Goal: Task Accomplishment & Management: Manage account settings

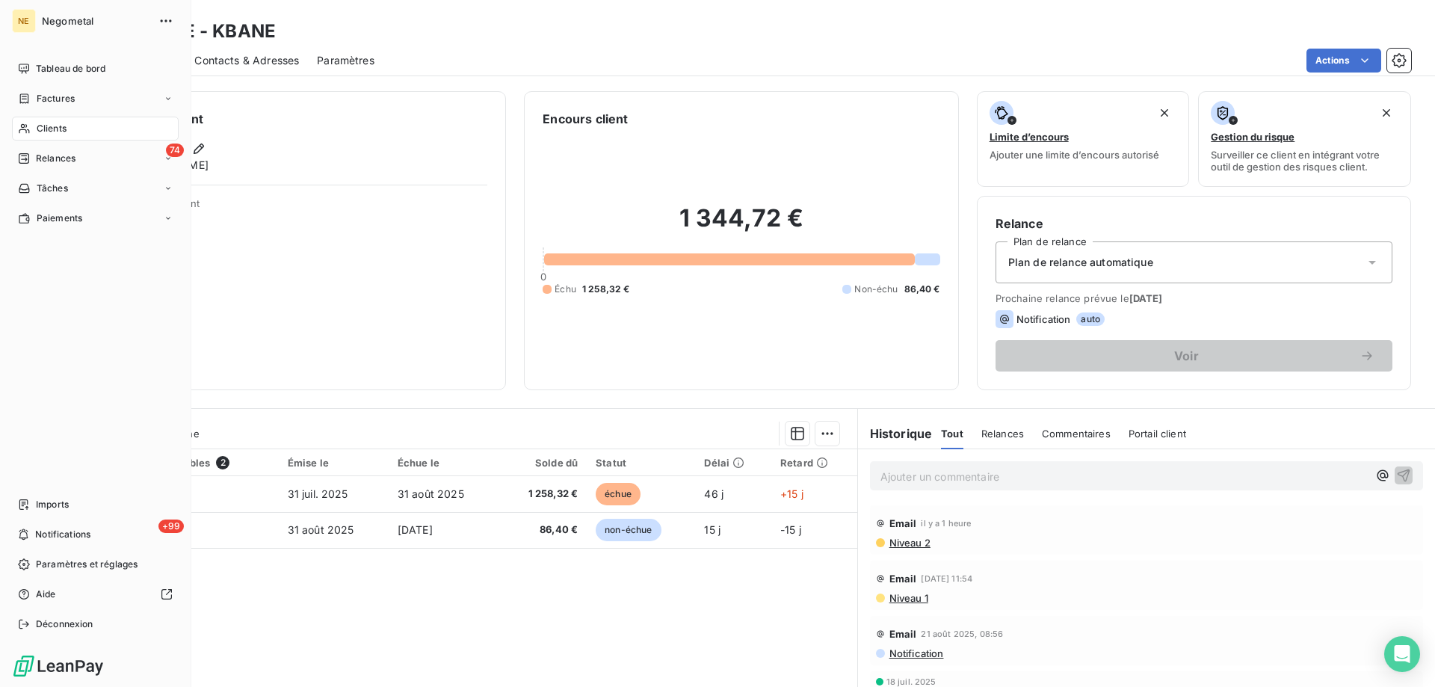
click at [43, 126] on span "Clients" at bounding box center [52, 128] width 30 height 13
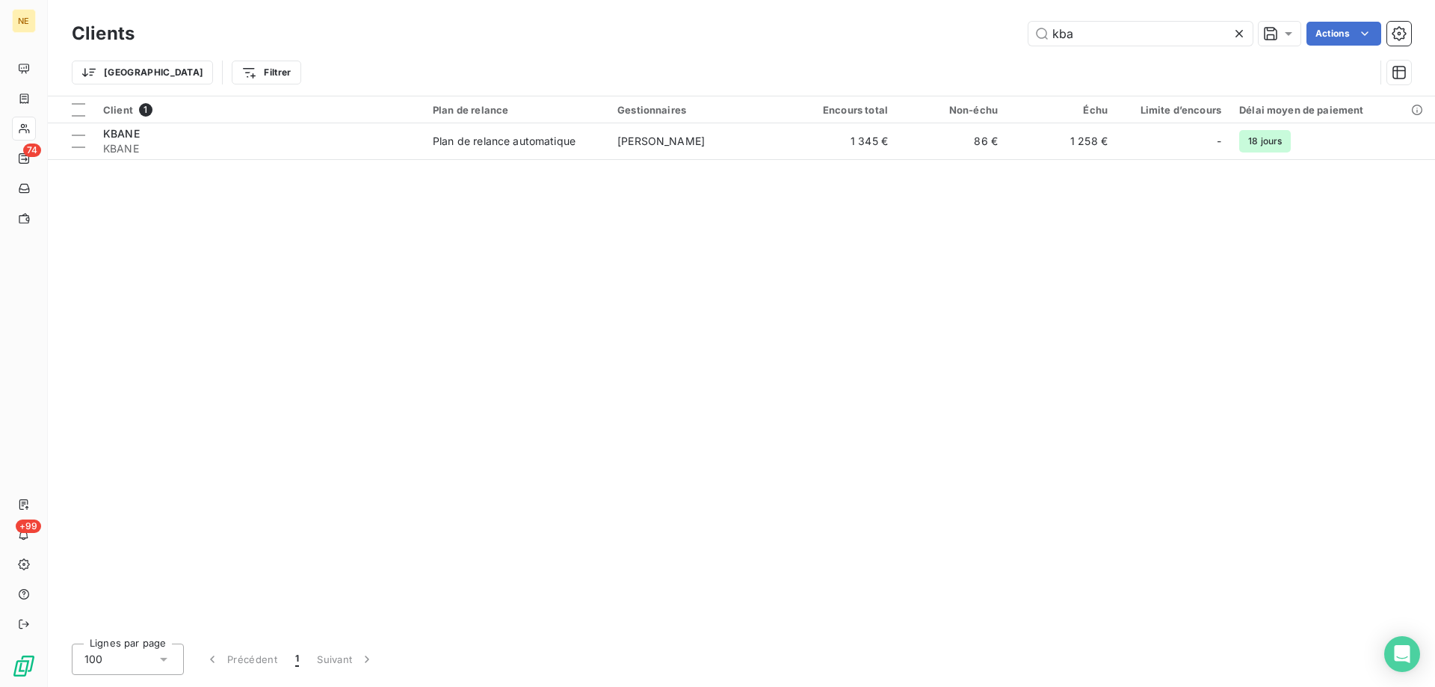
drag, startPoint x: 1078, startPoint y: 37, endPoint x: 1024, endPoint y: 33, distance: 54.7
click at [1024, 33] on div "kba Actions" at bounding box center [781, 34] width 1258 height 24
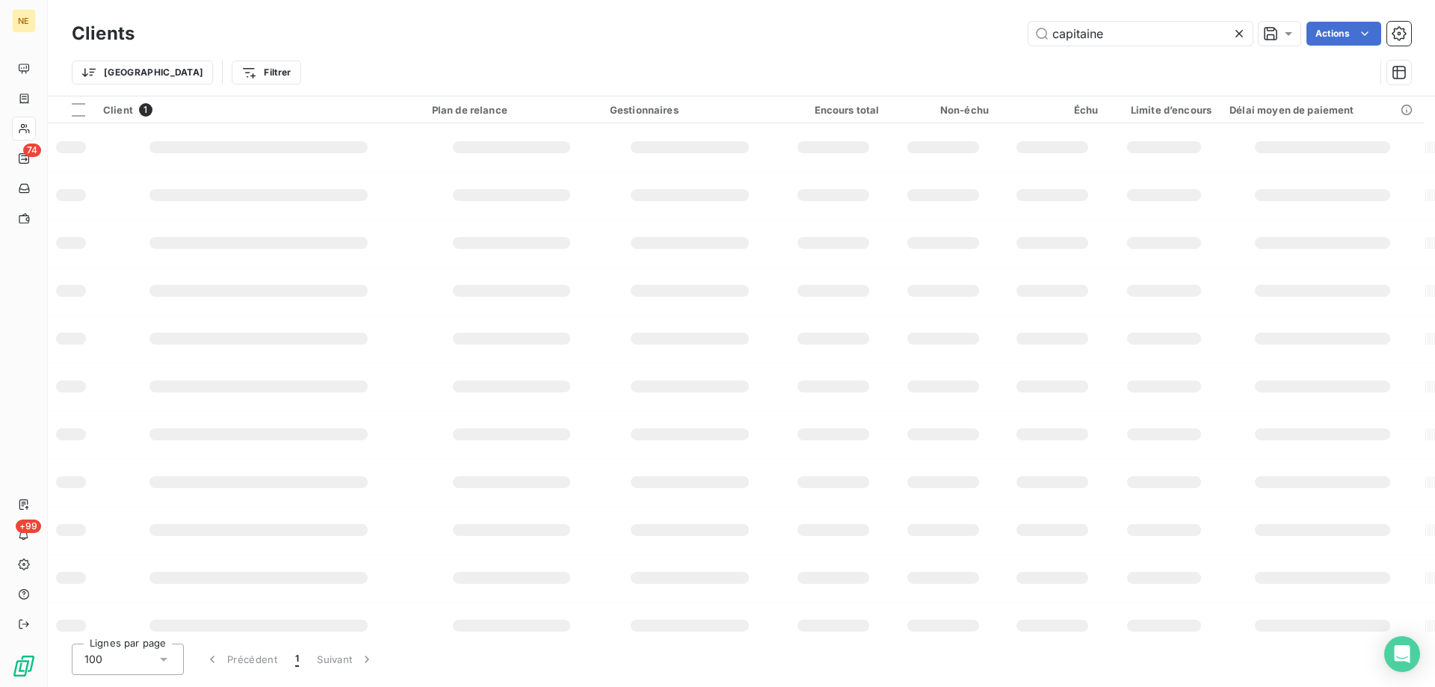
type input "capitaine"
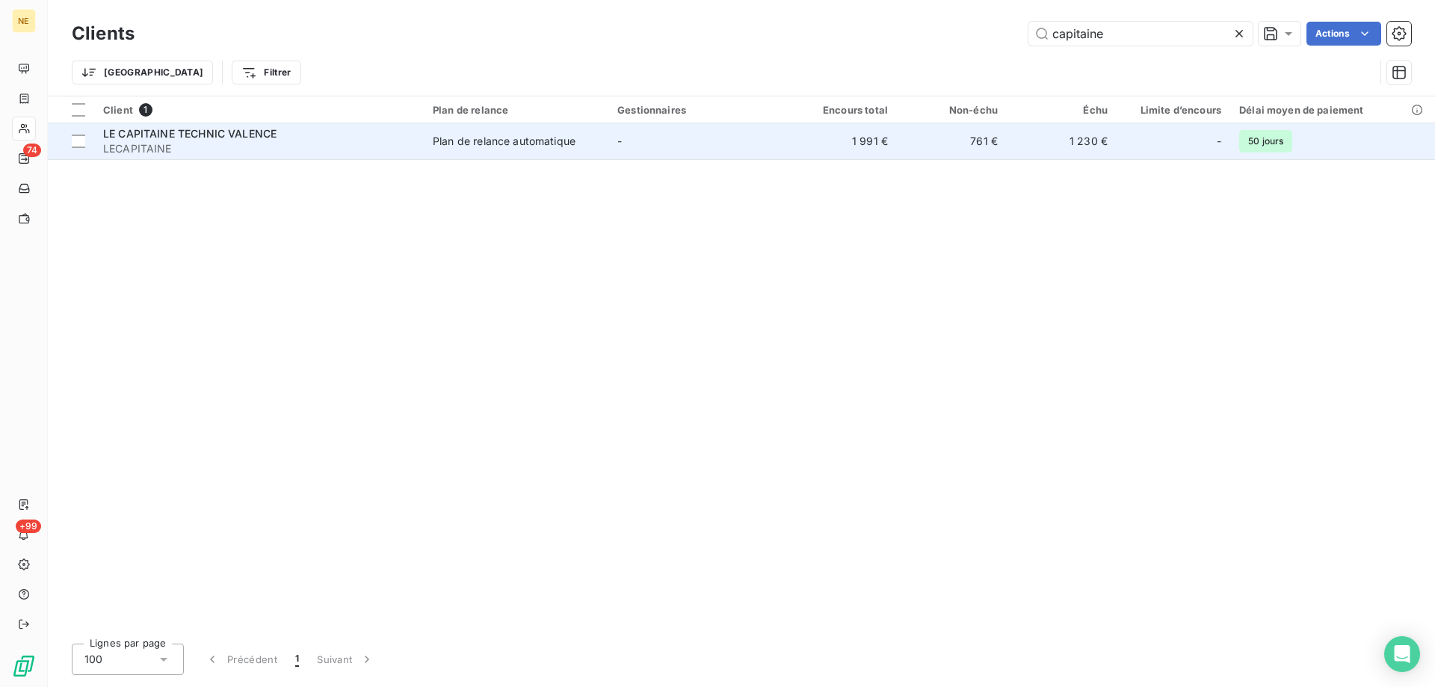
click at [460, 137] on div "Plan de relance automatique" at bounding box center [504, 141] width 143 height 15
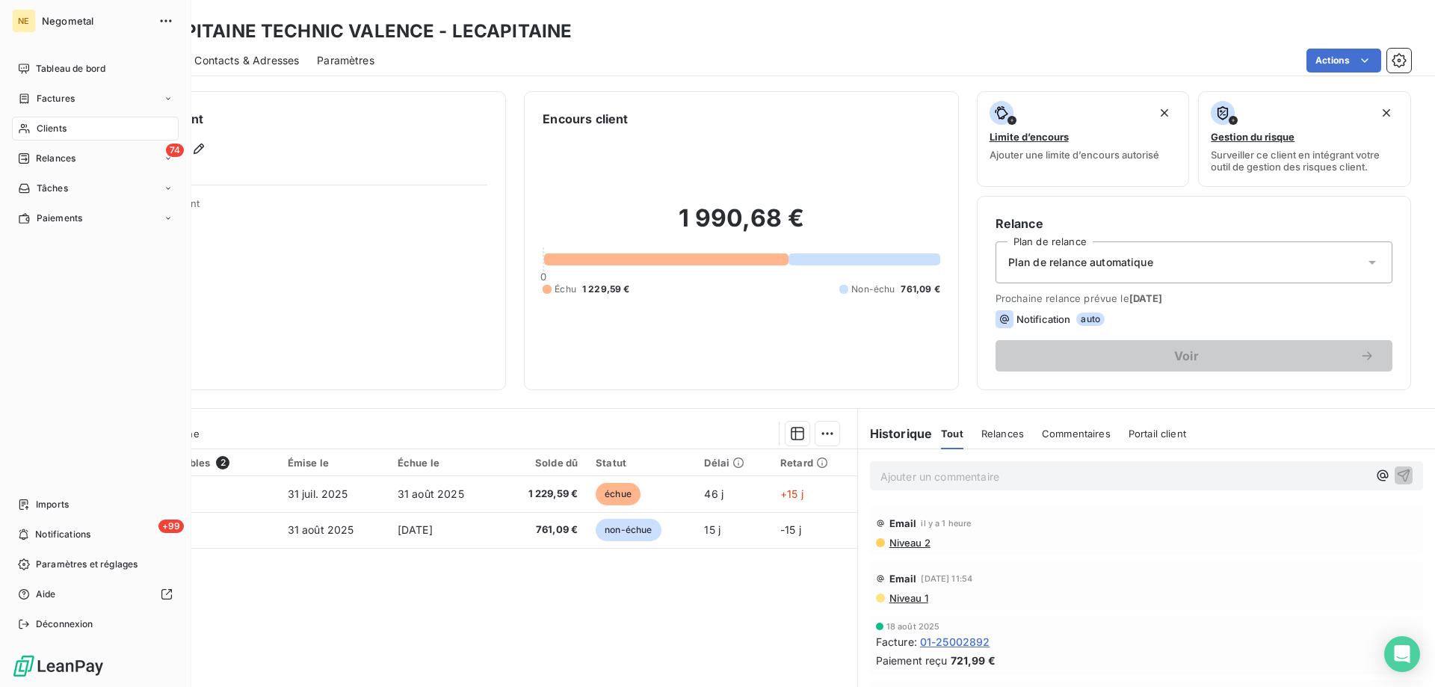
click at [43, 124] on span "Clients" at bounding box center [52, 128] width 30 height 13
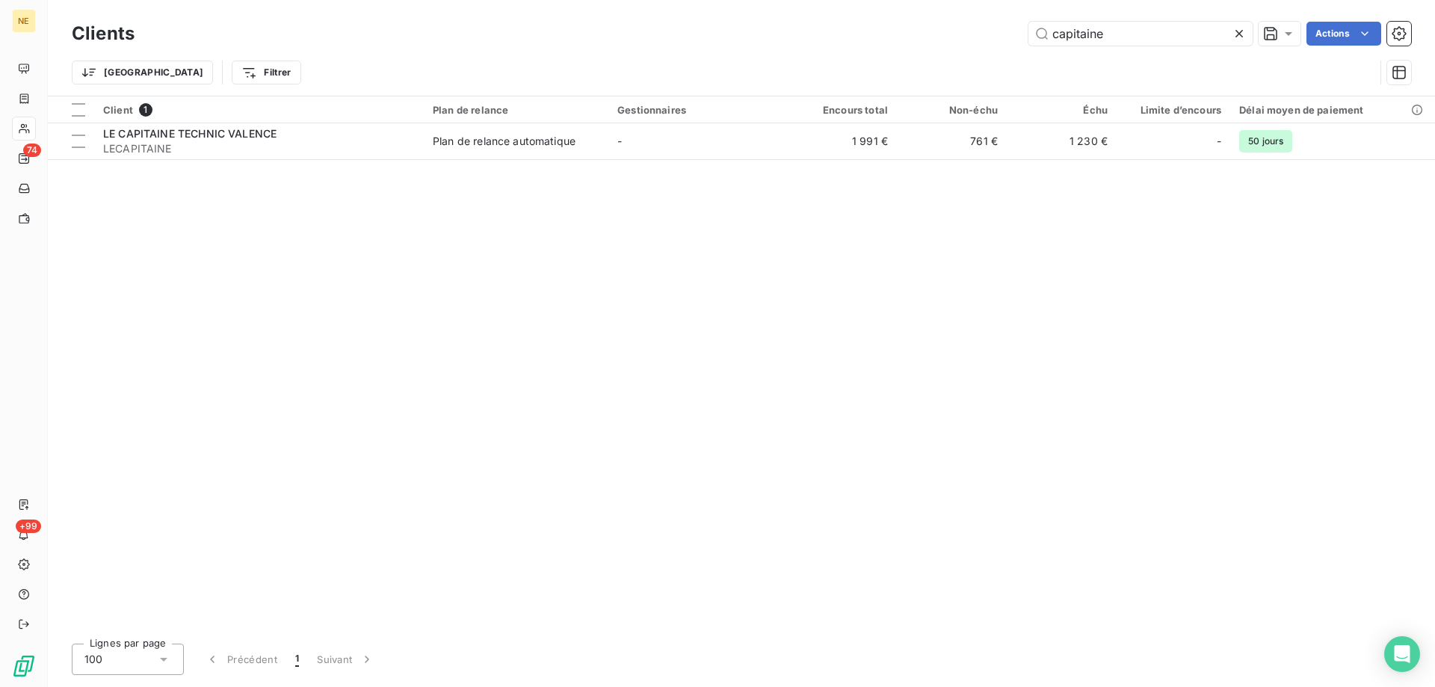
drag, startPoint x: 1144, startPoint y: 29, endPoint x: 936, endPoint y: 25, distance: 208.5
click at [936, 25] on div "capitaine Actions" at bounding box center [781, 34] width 1258 height 24
type input "lucifer"
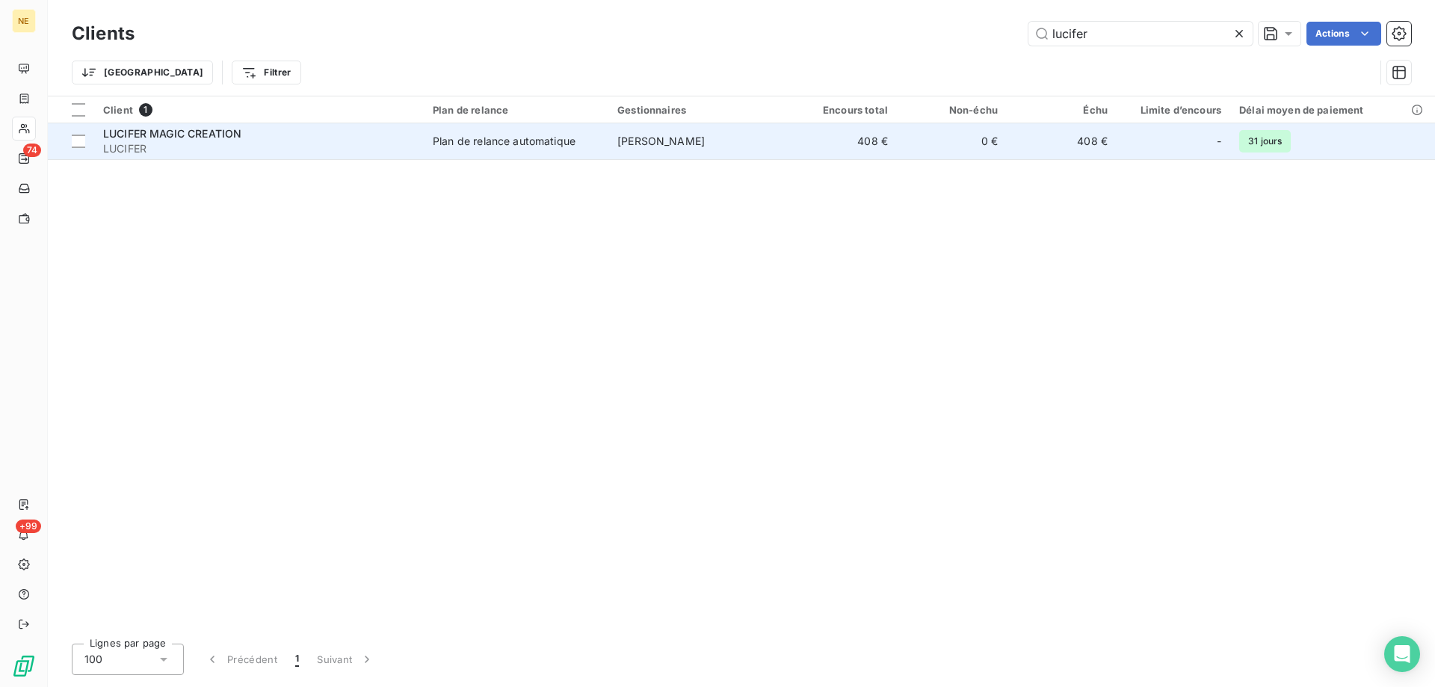
click at [749, 141] on td "[PERSON_NAME]" at bounding box center [697, 141] width 179 height 36
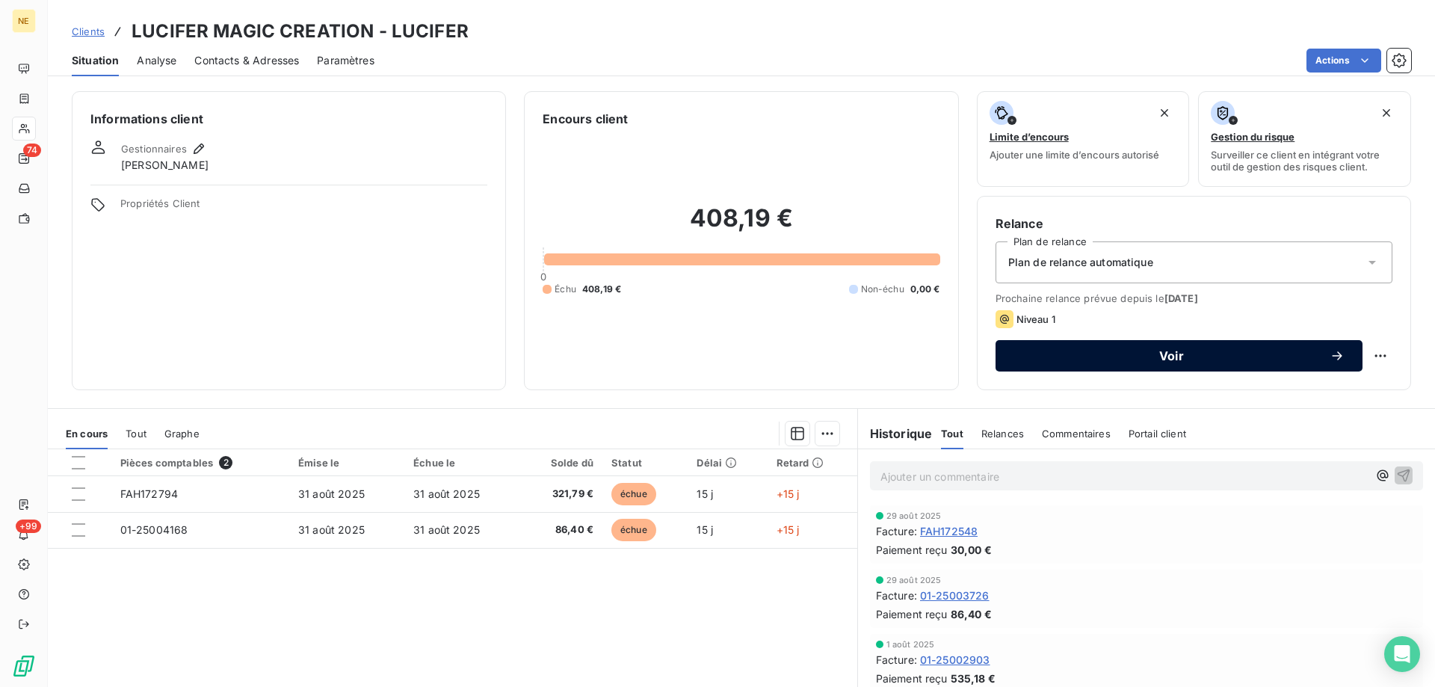
click at [1180, 355] on span "Voir" at bounding box center [1171, 356] width 316 height 12
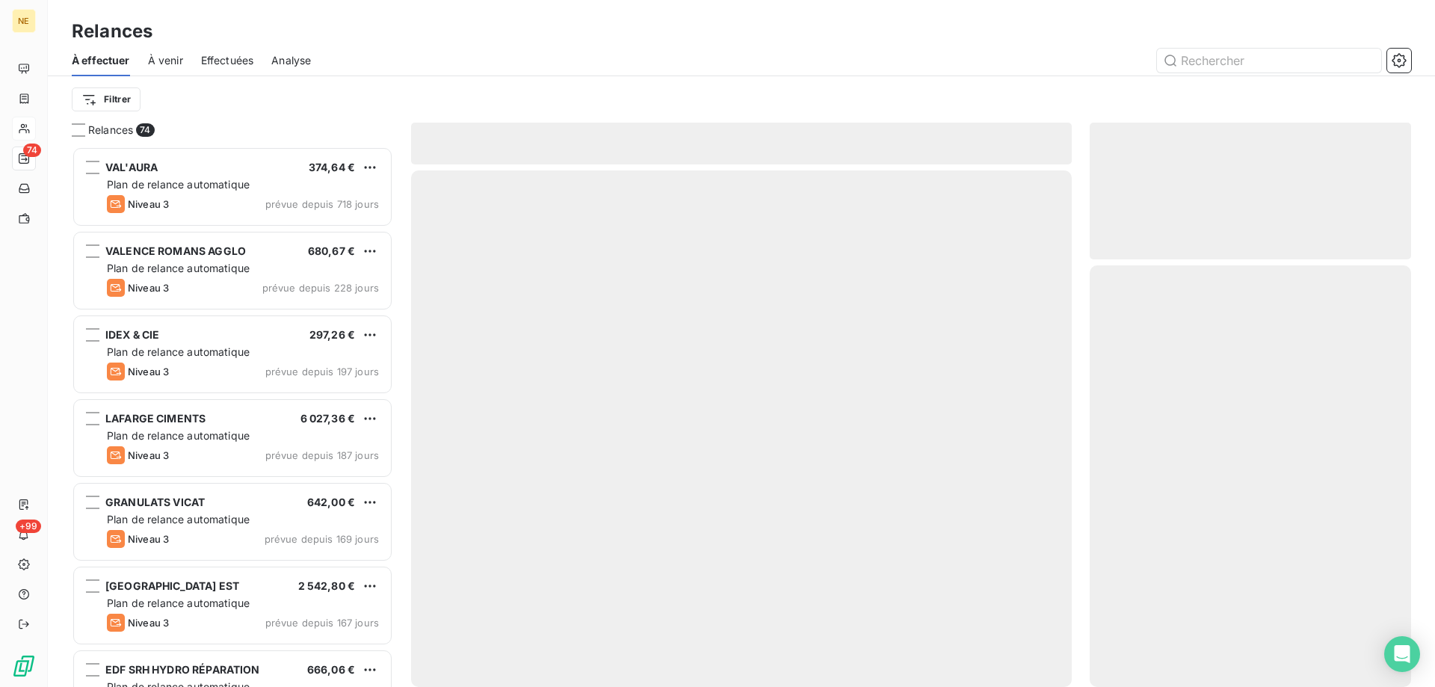
scroll to position [529, 310]
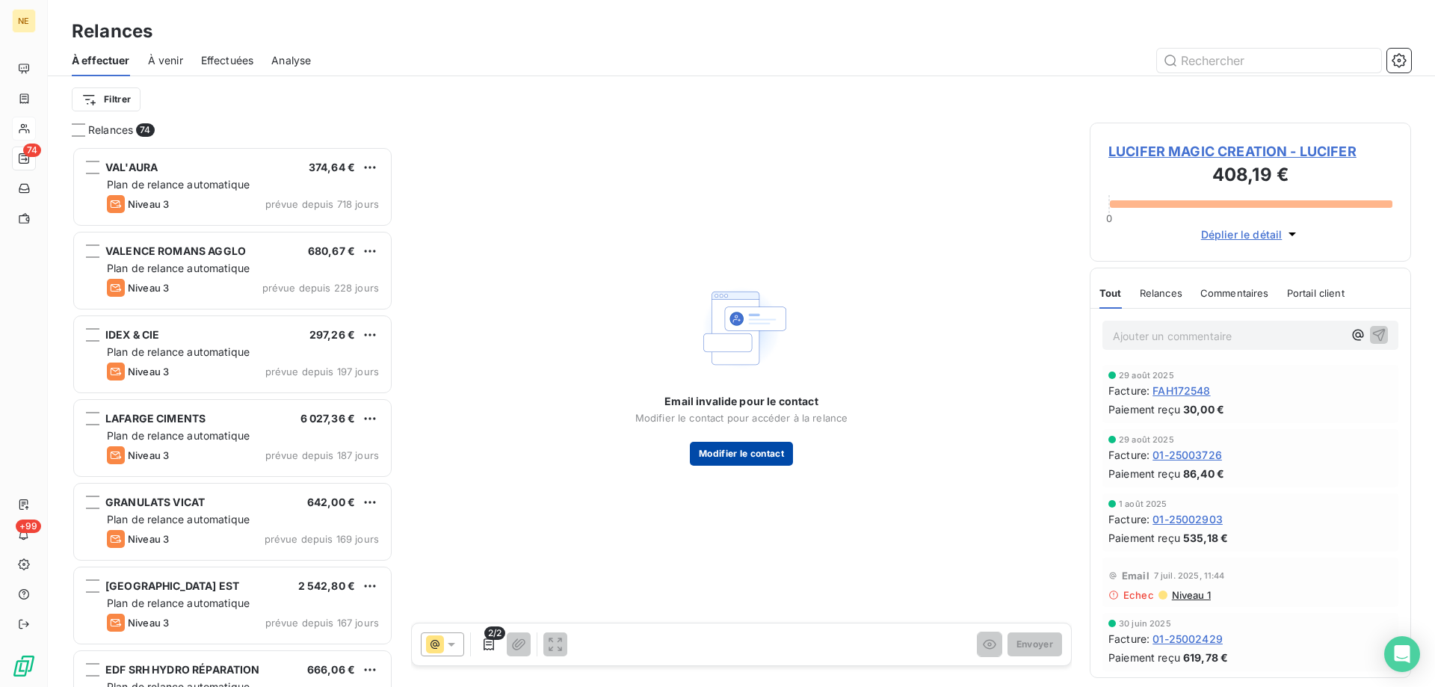
click at [729, 453] on button "Modifier le contact" at bounding box center [741, 454] width 103 height 24
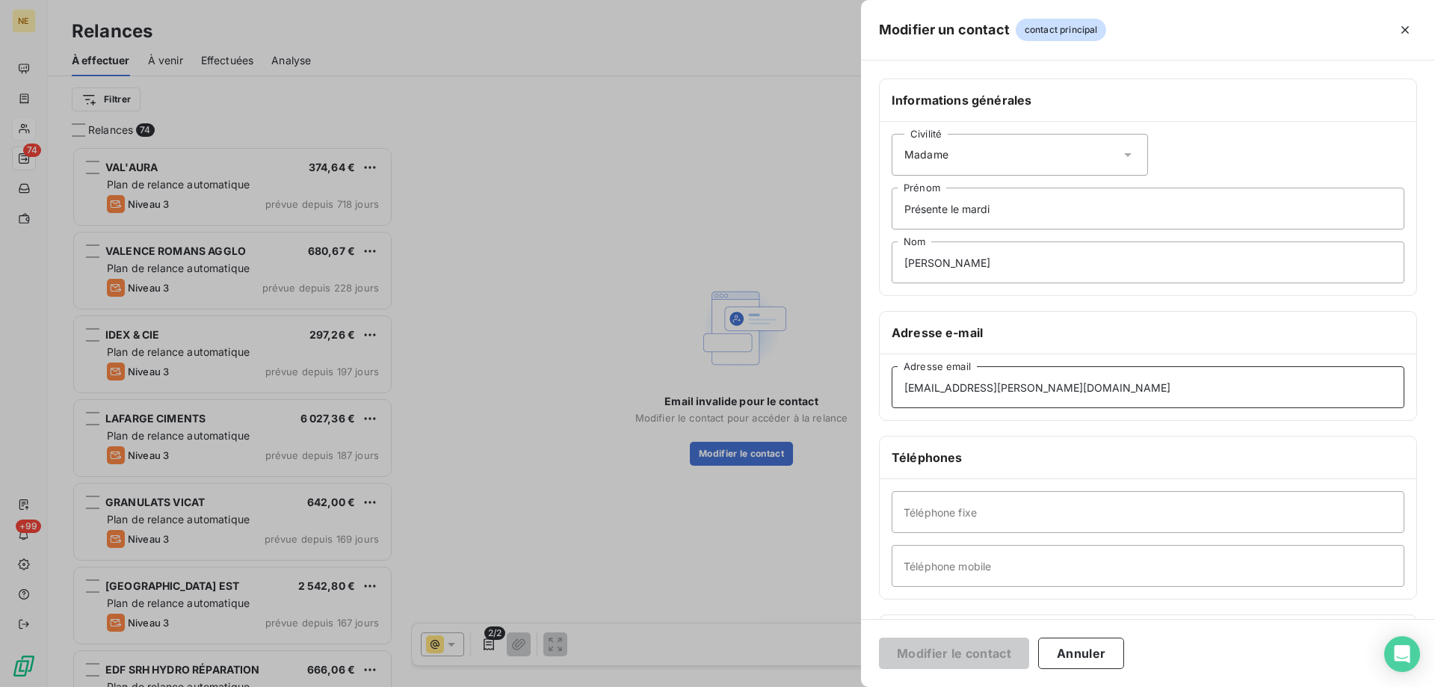
drag, startPoint x: 1030, startPoint y: 383, endPoint x: 856, endPoint y: 385, distance: 173.4
click at [856, 686] on div "Modifier un contact contact principal Informations générales Civilité Madame Pr…" at bounding box center [717, 687] width 1435 height 0
paste input "[EMAIL_ADDRESS][PERSON_NAME][DOMAIN_NAME]"
type input "[EMAIL_ADDRESS][PERSON_NAME][DOMAIN_NAME]"
click at [935, 649] on button "Modifier le contact" at bounding box center [954, 652] width 150 height 31
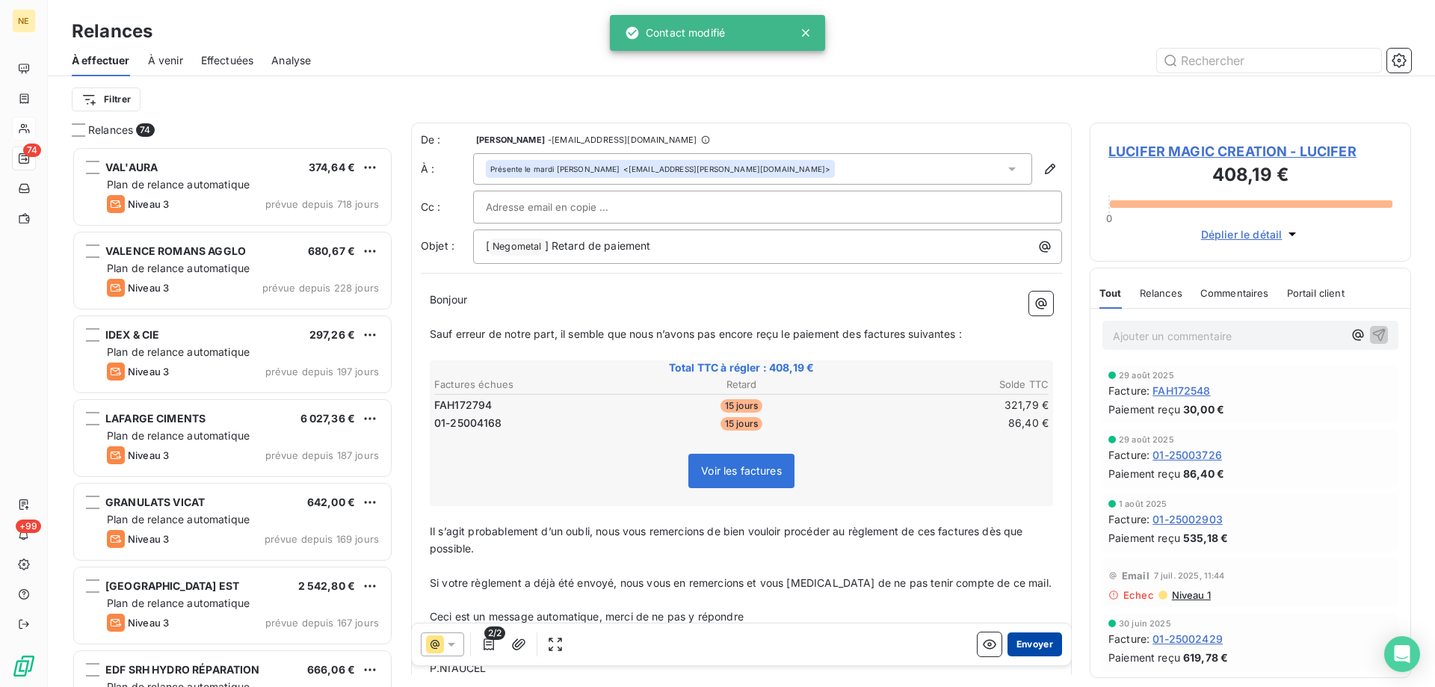
click at [1036, 635] on button "Envoyer" at bounding box center [1034, 644] width 55 height 24
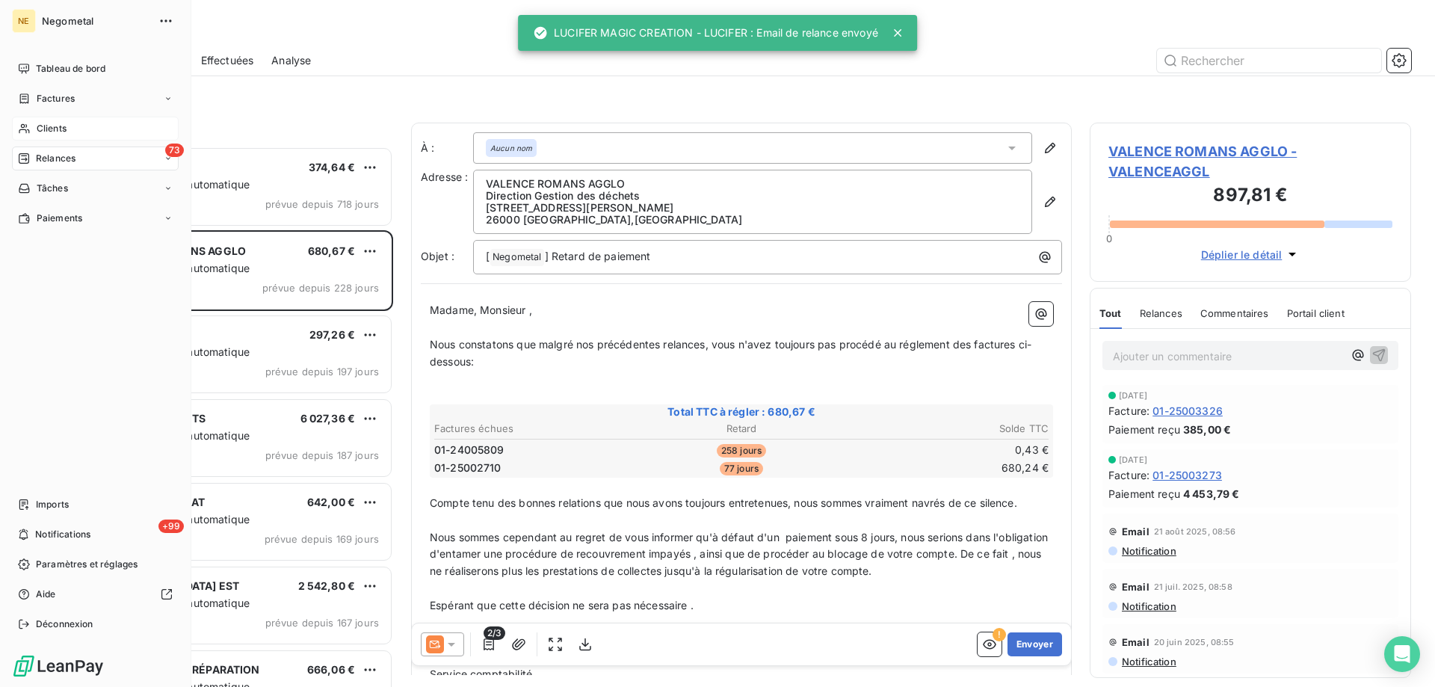
click at [46, 130] on span "Clients" at bounding box center [52, 128] width 30 height 13
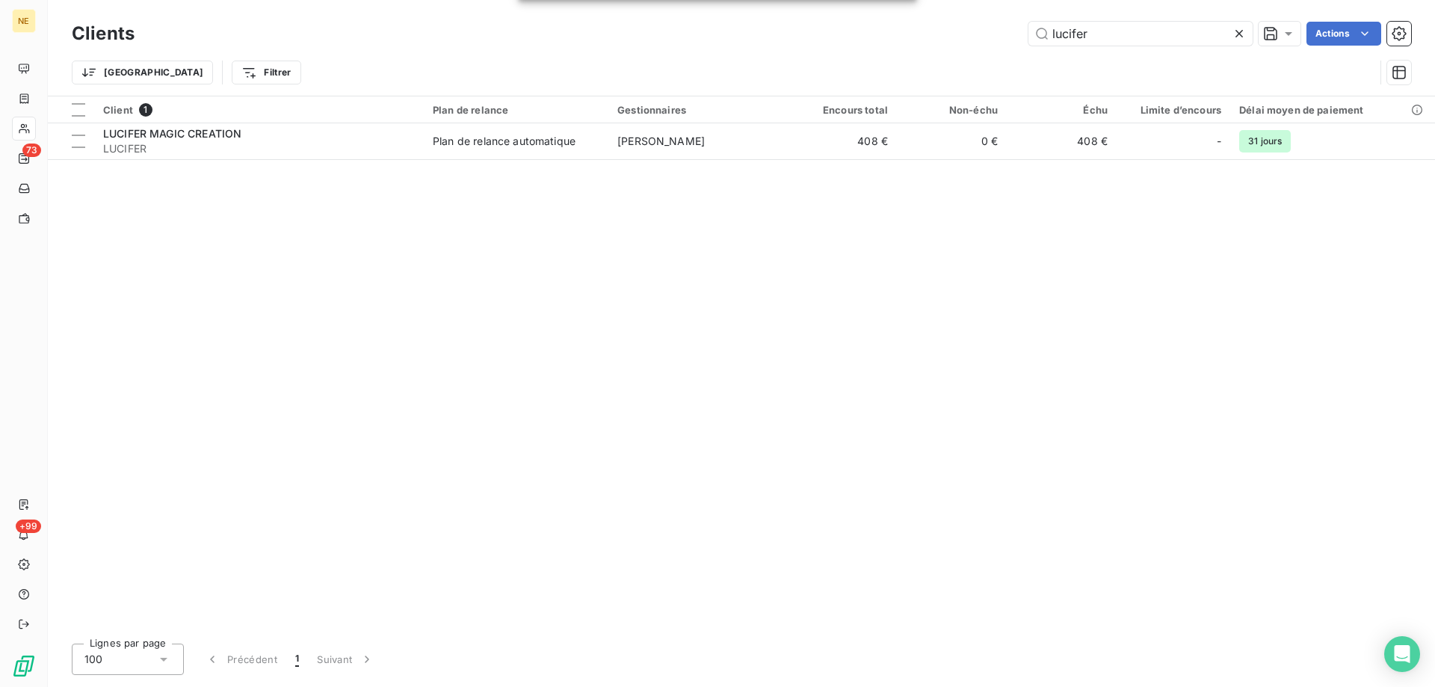
drag, startPoint x: 1100, startPoint y: 27, endPoint x: 1019, endPoint y: 20, distance: 81.0
click at [1019, 20] on div "Clients lucifer Actions" at bounding box center [741, 33] width 1339 height 31
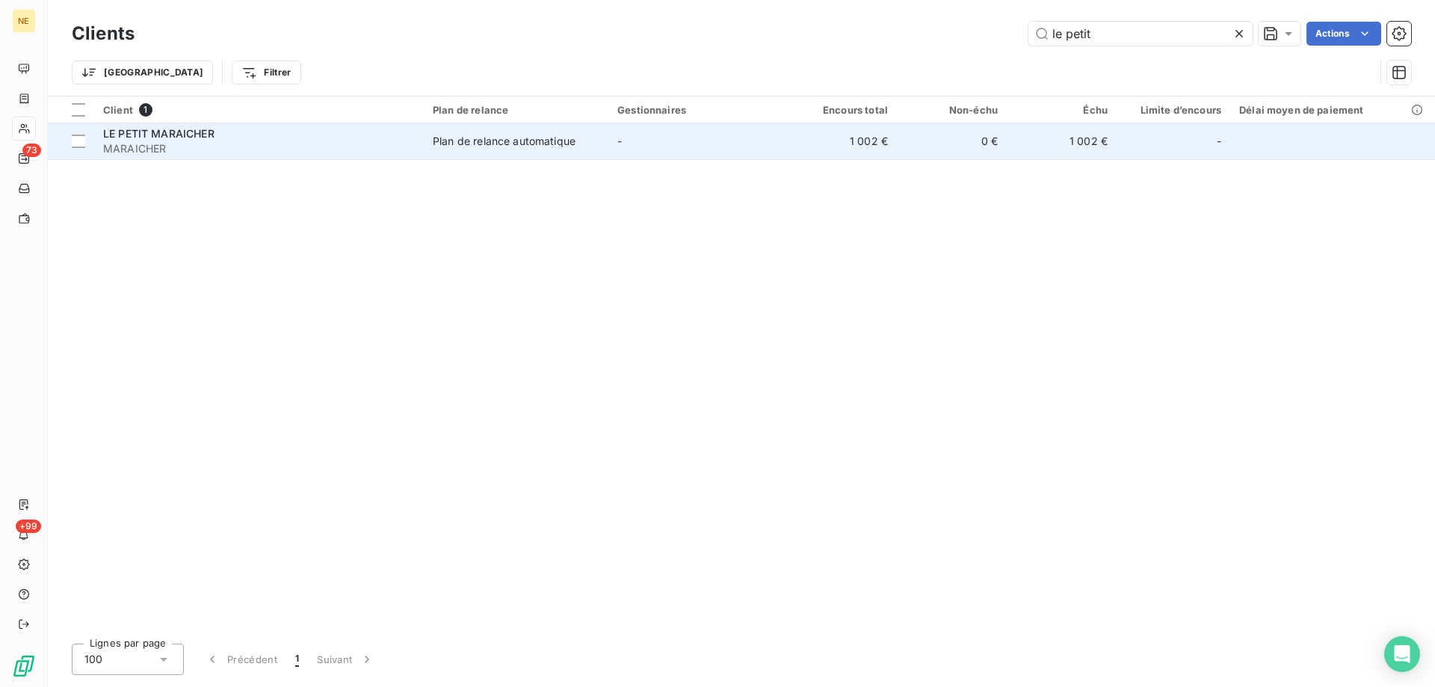
type input "le petit"
click at [628, 135] on td "-" at bounding box center [697, 141] width 179 height 36
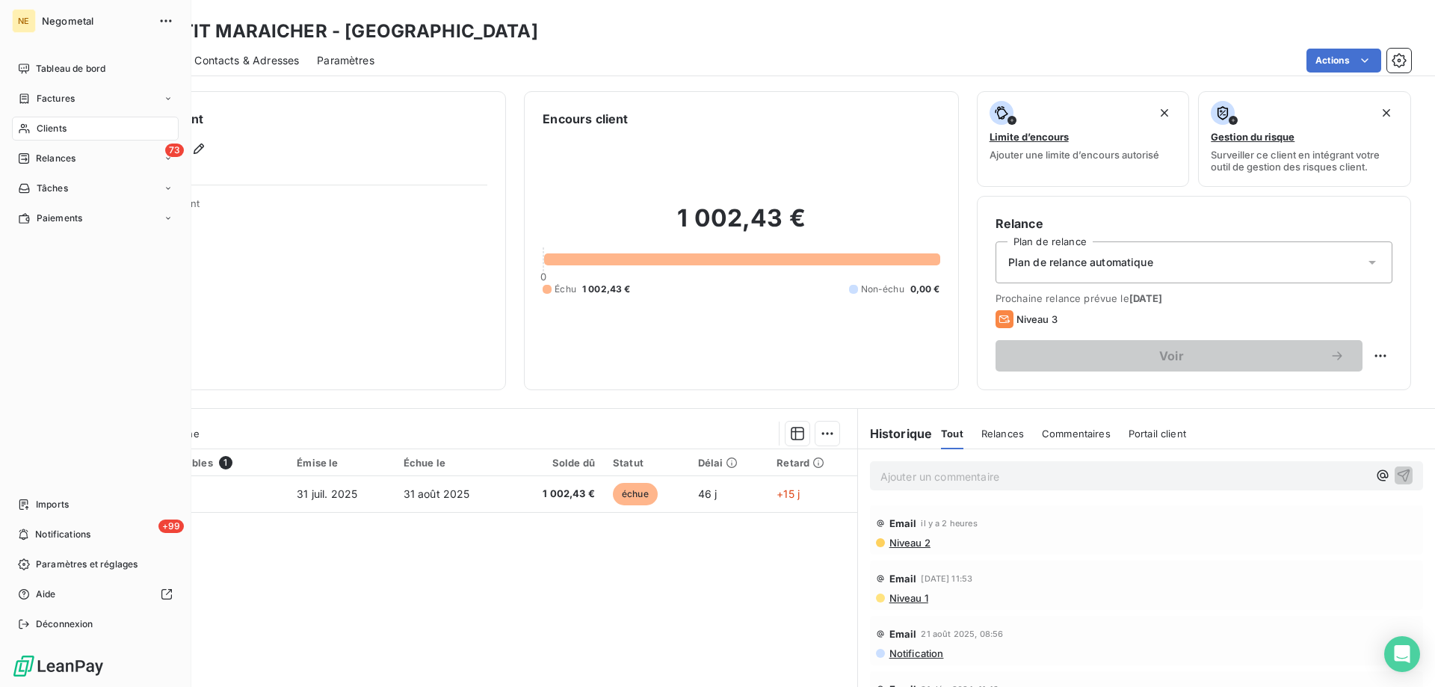
click at [37, 129] on span "Clients" at bounding box center [52, 128] width 30 height 13
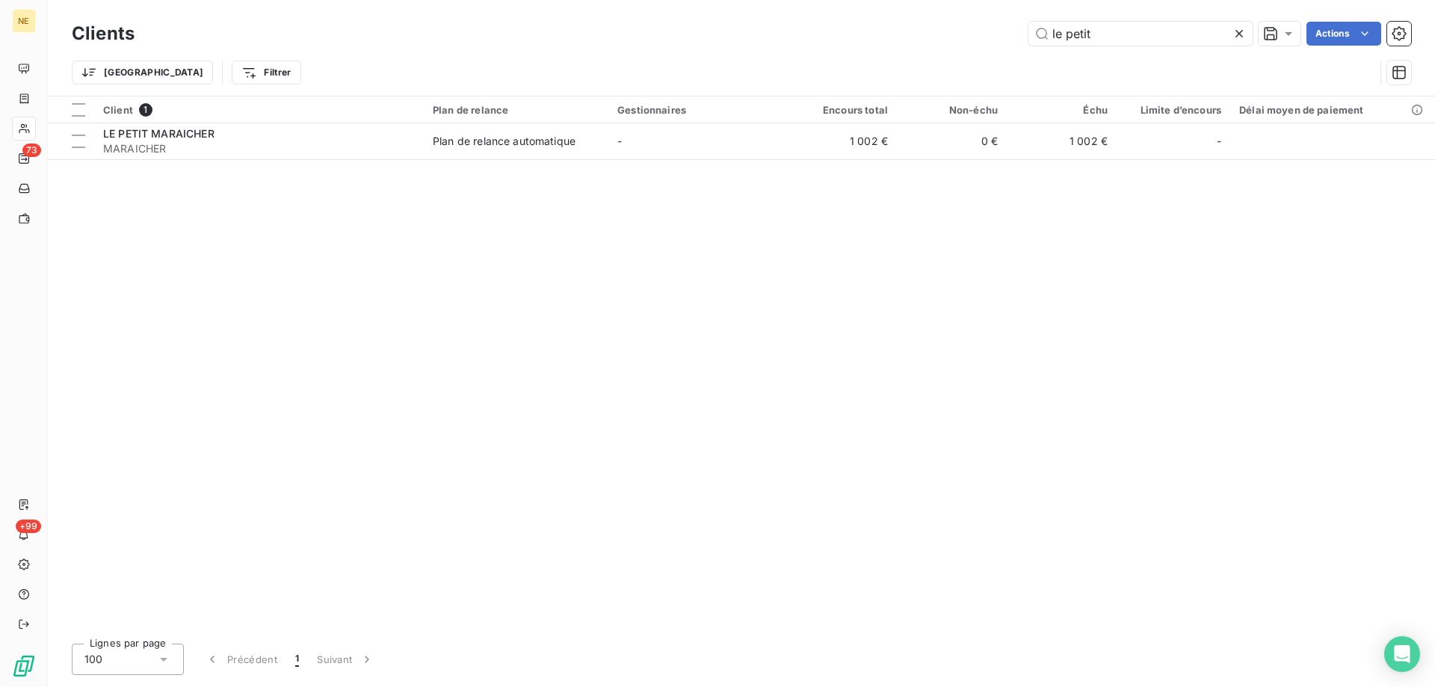
drag, startPoint x: 1097, startPoint y: 31, endPoint x: 971, endPoint y: 28, distance: 126.3
click at [971, 28] on div "le petit Actions" at bounding box center [781, 34] width 1258 height 24
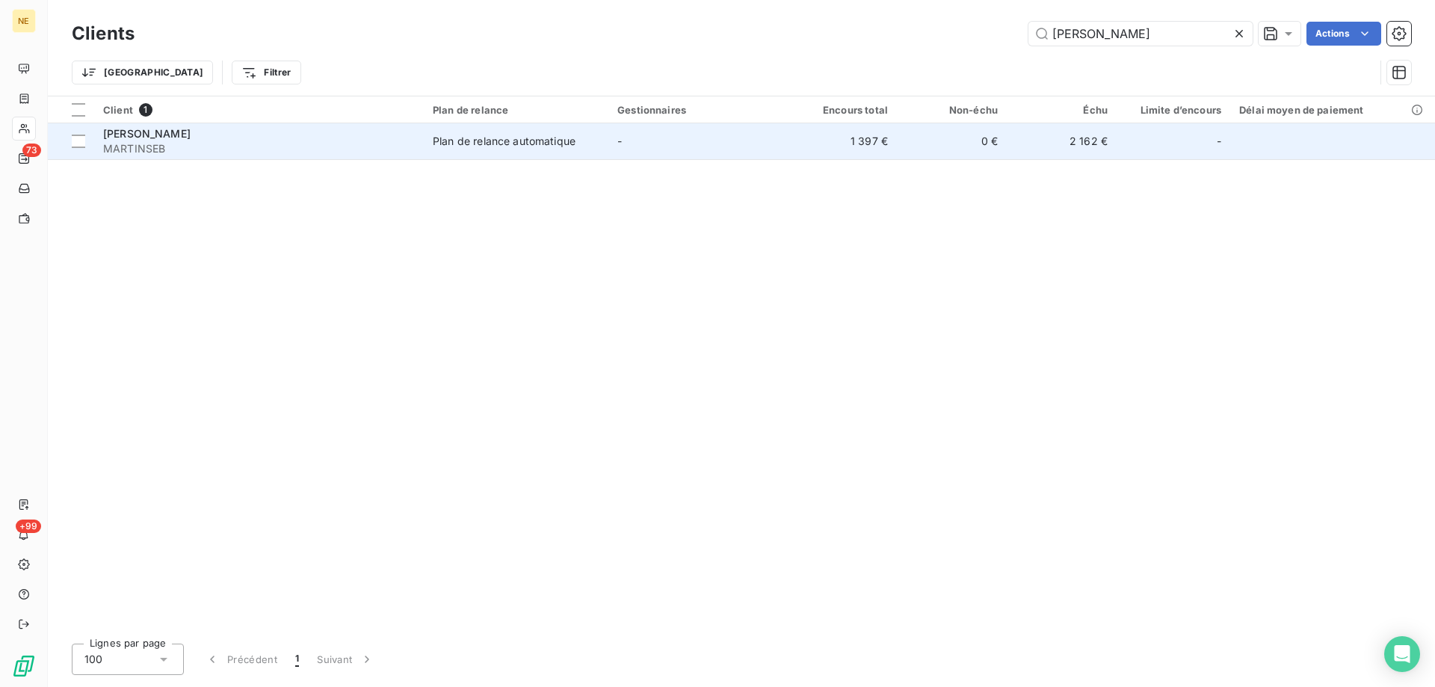
type input "[PERSON_NAME]"
click at [392, 145] on span "MARTINSEB" at bounding box center [259, 148] width 312 height 15
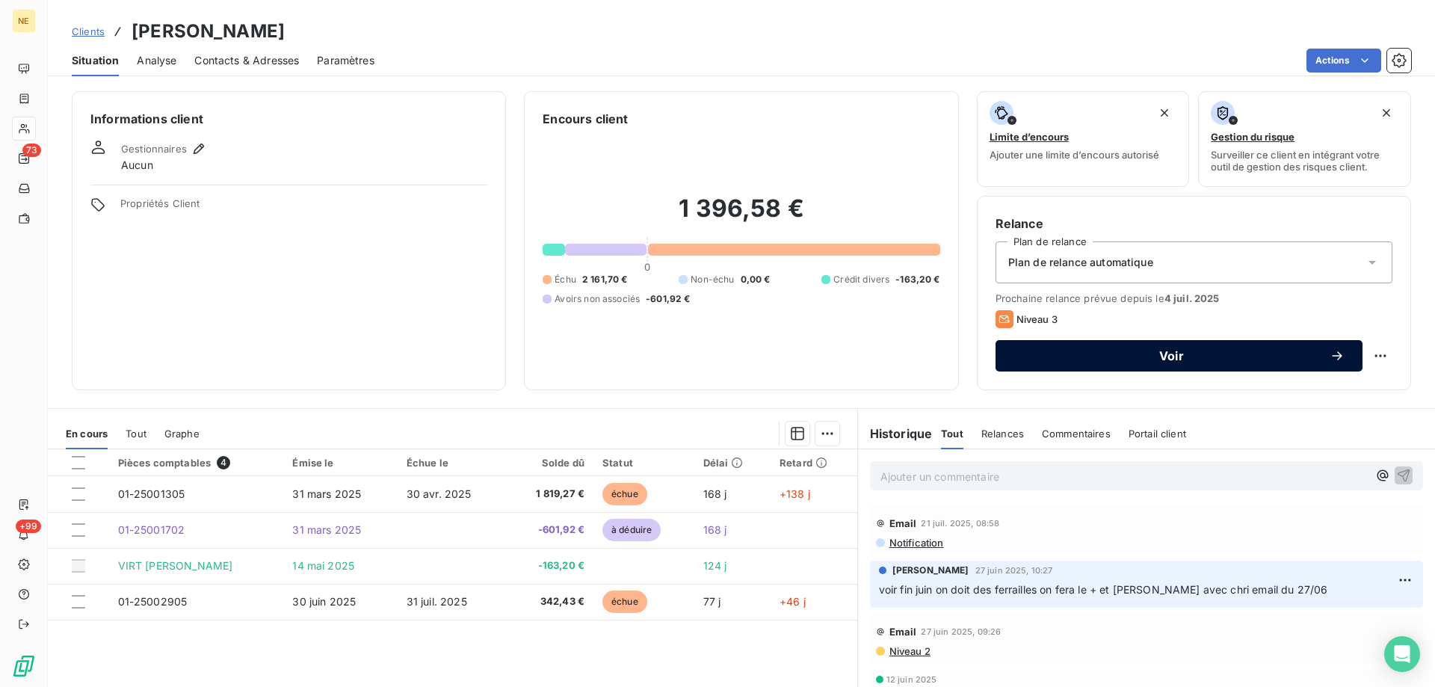
click at [1169, 358] on span "Voir" at bounding box center [1171, 356] width 316 height 12
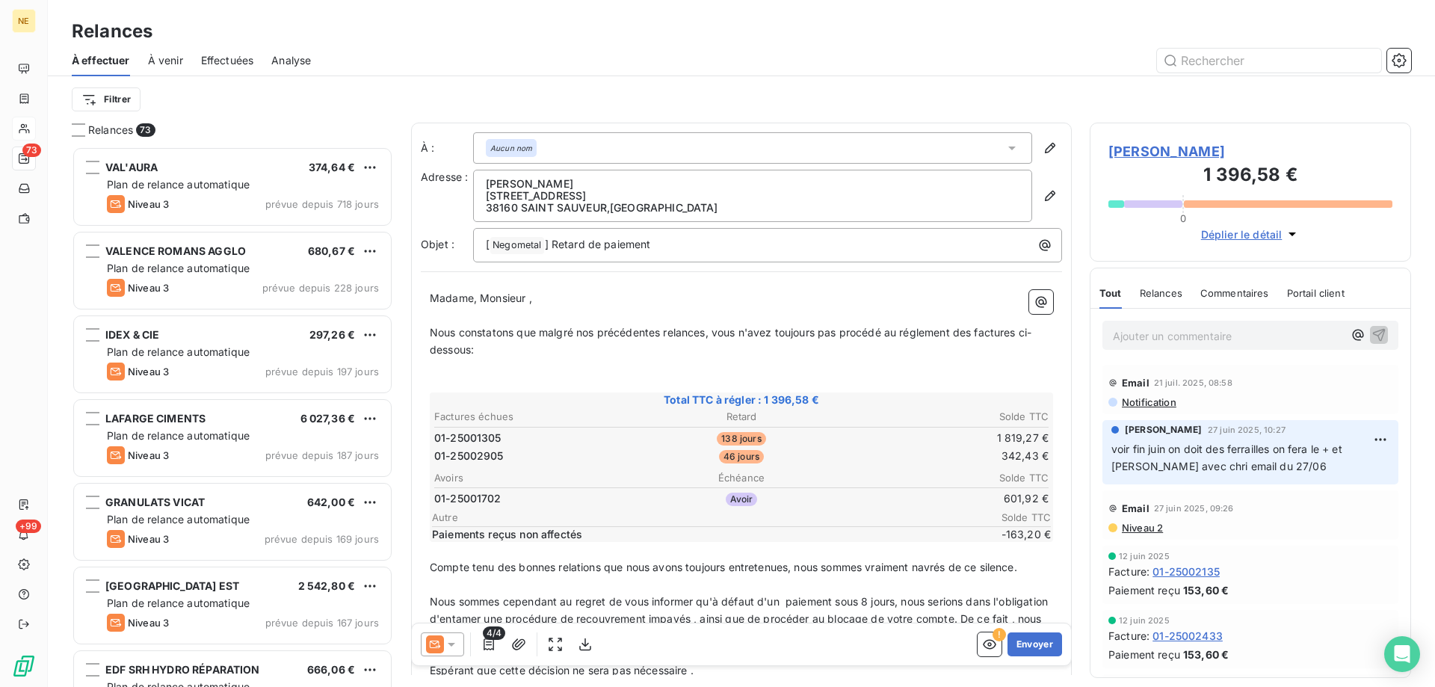
scroll to position [529, 310]
click at [1042, 194] on icon "button" at bounding box center [1049, 195] width 15 height 15
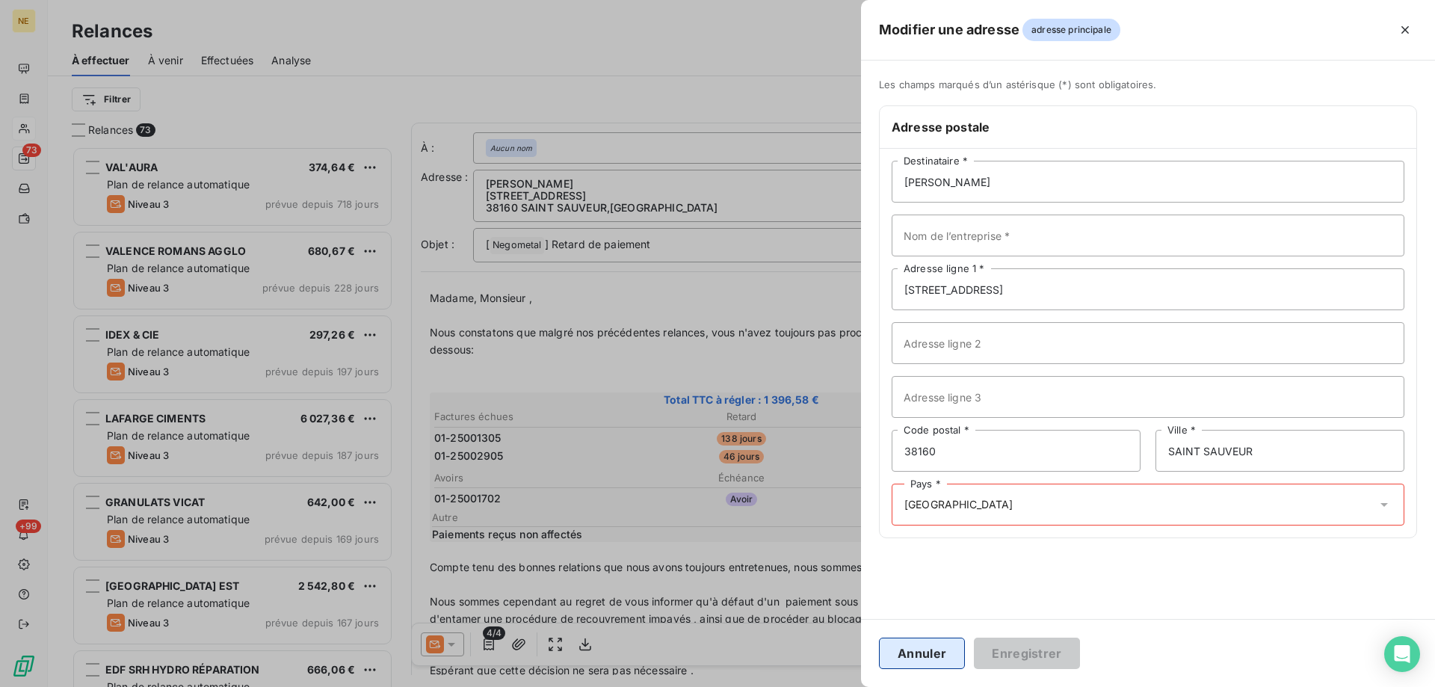
click at [936, 668] on button "Annuler" at bounding box center [922, 652] width 86 height 31
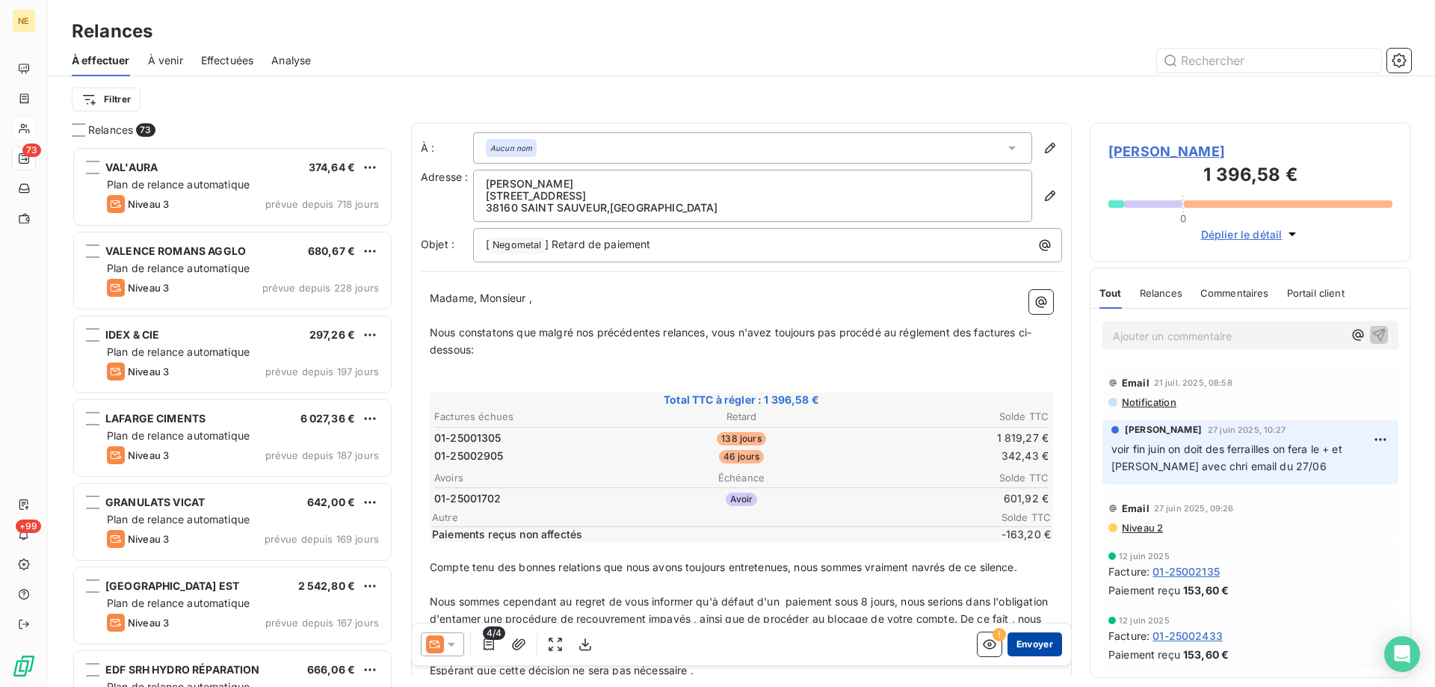
click at [1021, 649] on button "Envoyer" at bounding box center [1034, 644] width 55 height 24
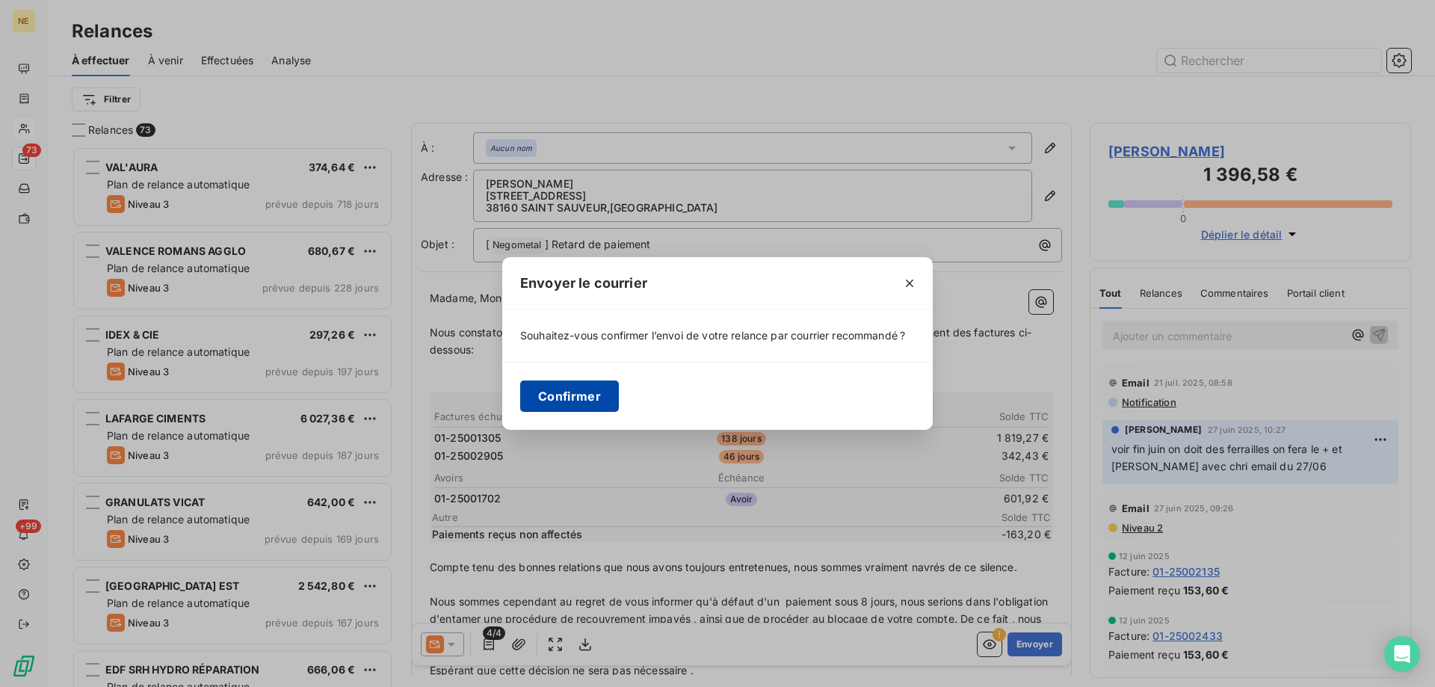
click at [587, 396] on button "Confirmer" at bounding box center [569, 395] width 99 height 31
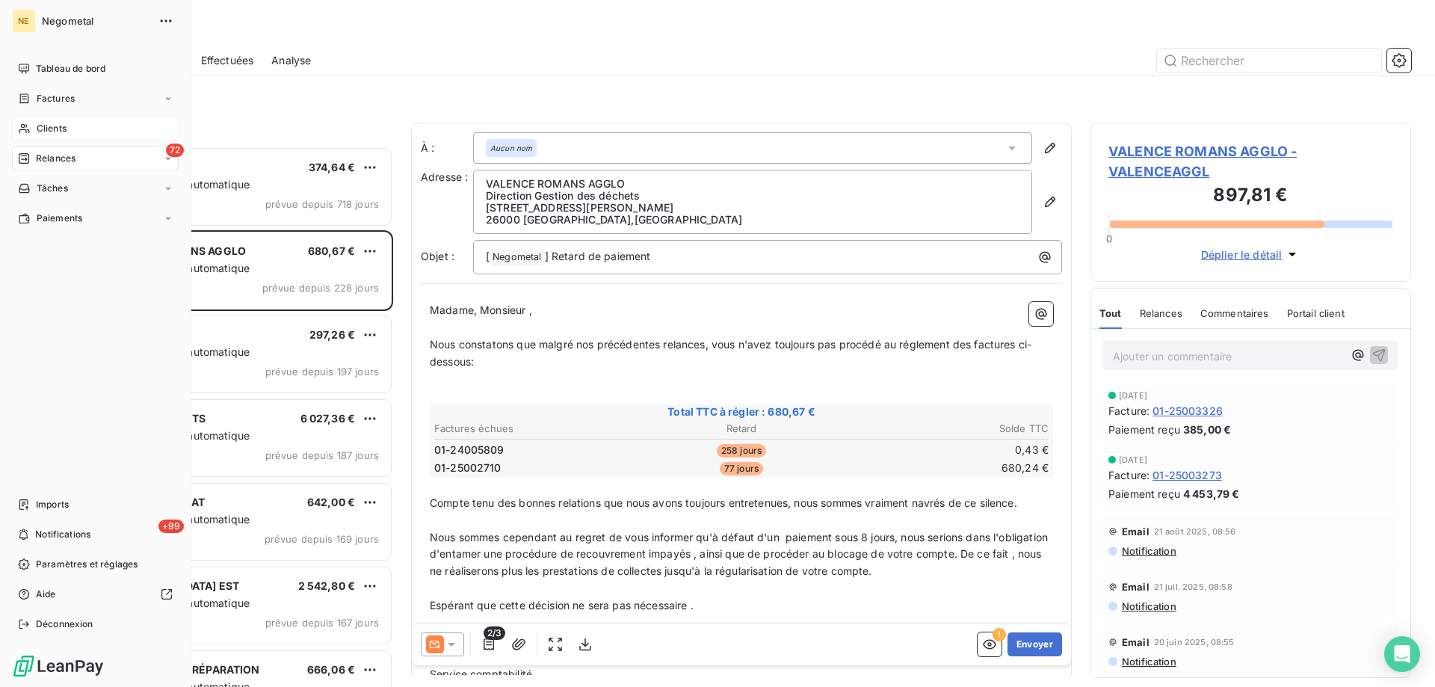
click at [45, 131] on span "Clients" at bounding box center [52, 128] width 30 height 13
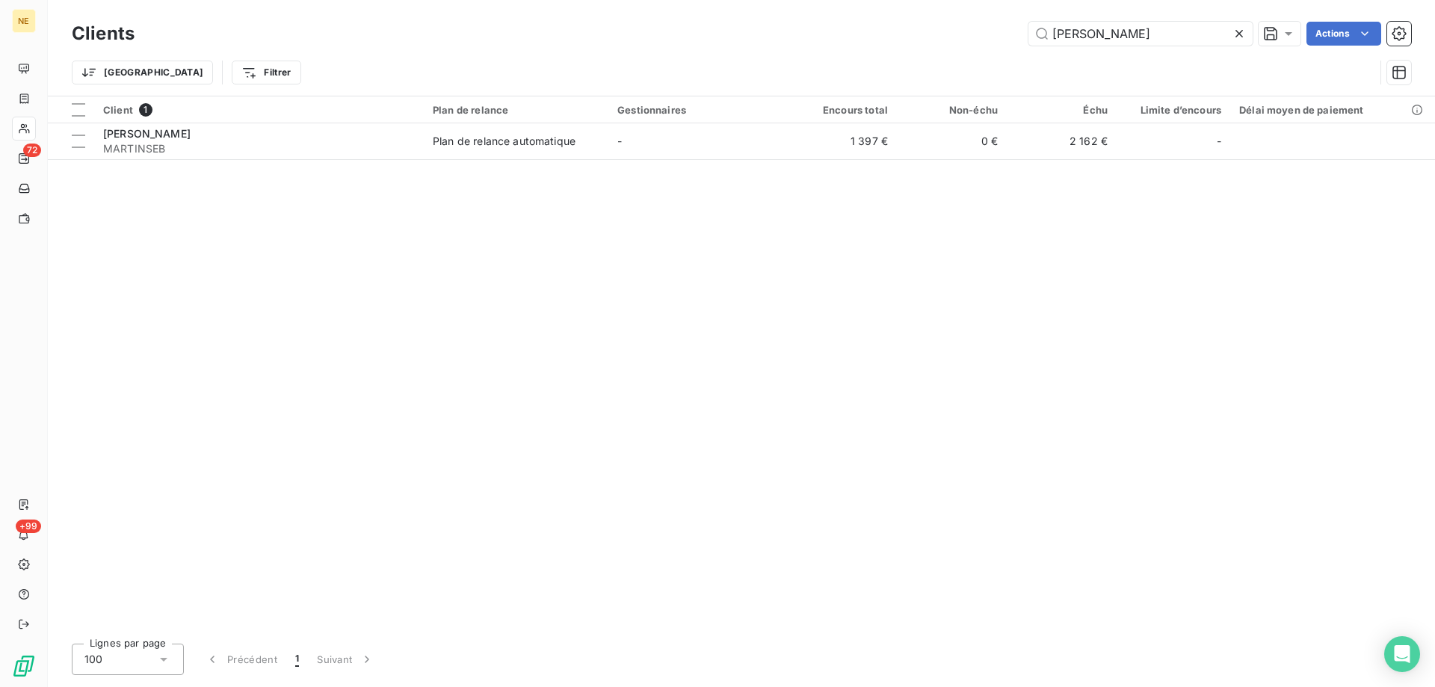
drag, startPoint x: 1111, startPoint y: 39, endPoint x: 1015, endPoint y: 44, distance: 96.5
click at [1015, 44] on div "[PERSON_NAME] Actions" at bounding box center [781, 34] width 1258 height 24
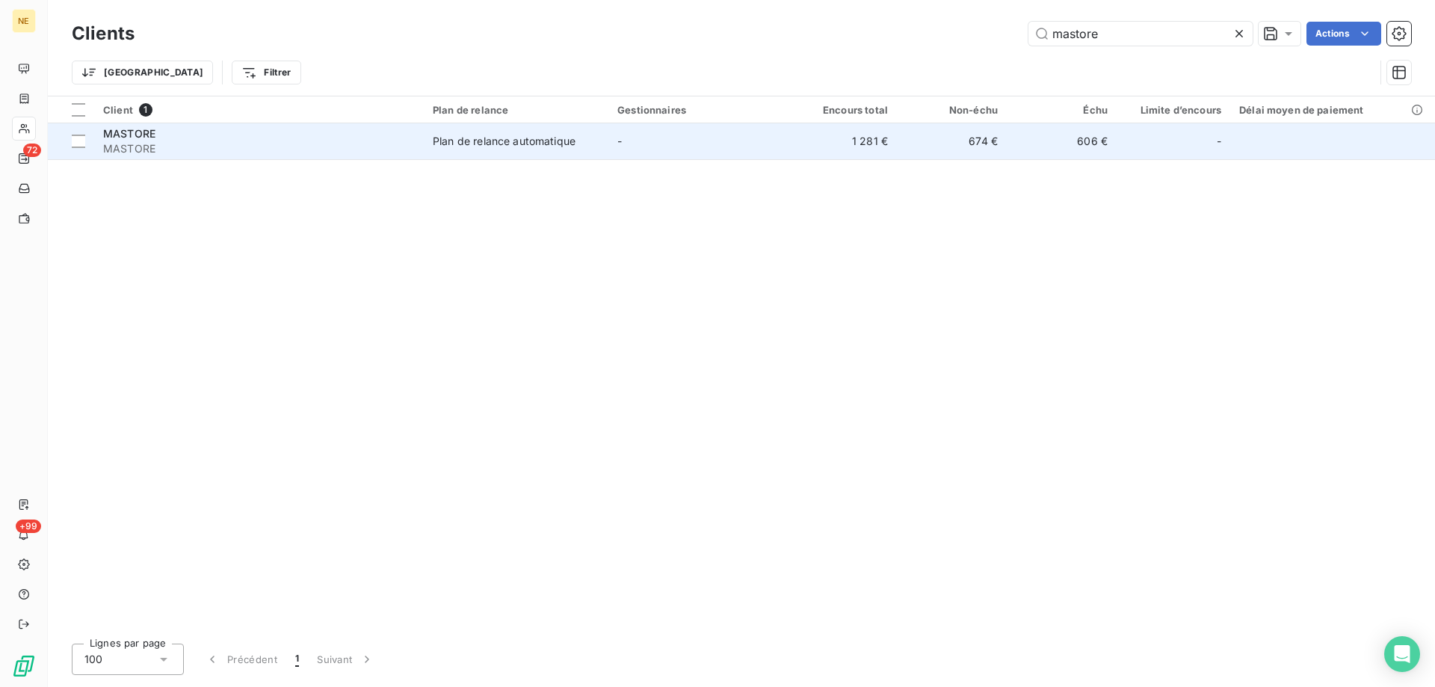
type input "mastore"
click at [670, 133] on td "-" at bounding box center [697, 141] width 179 height 36
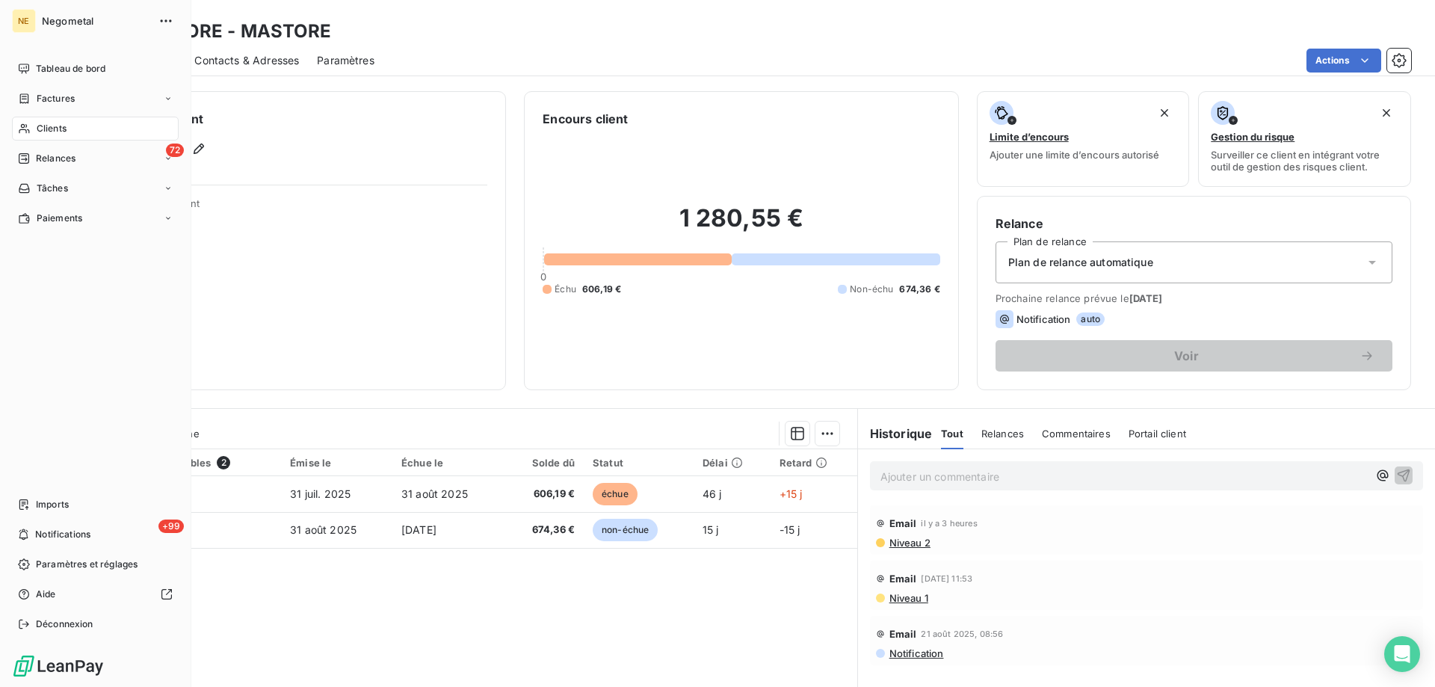
click at [55, 123] on span "Clients" at bounding box center [52, 128] width 30 height 13
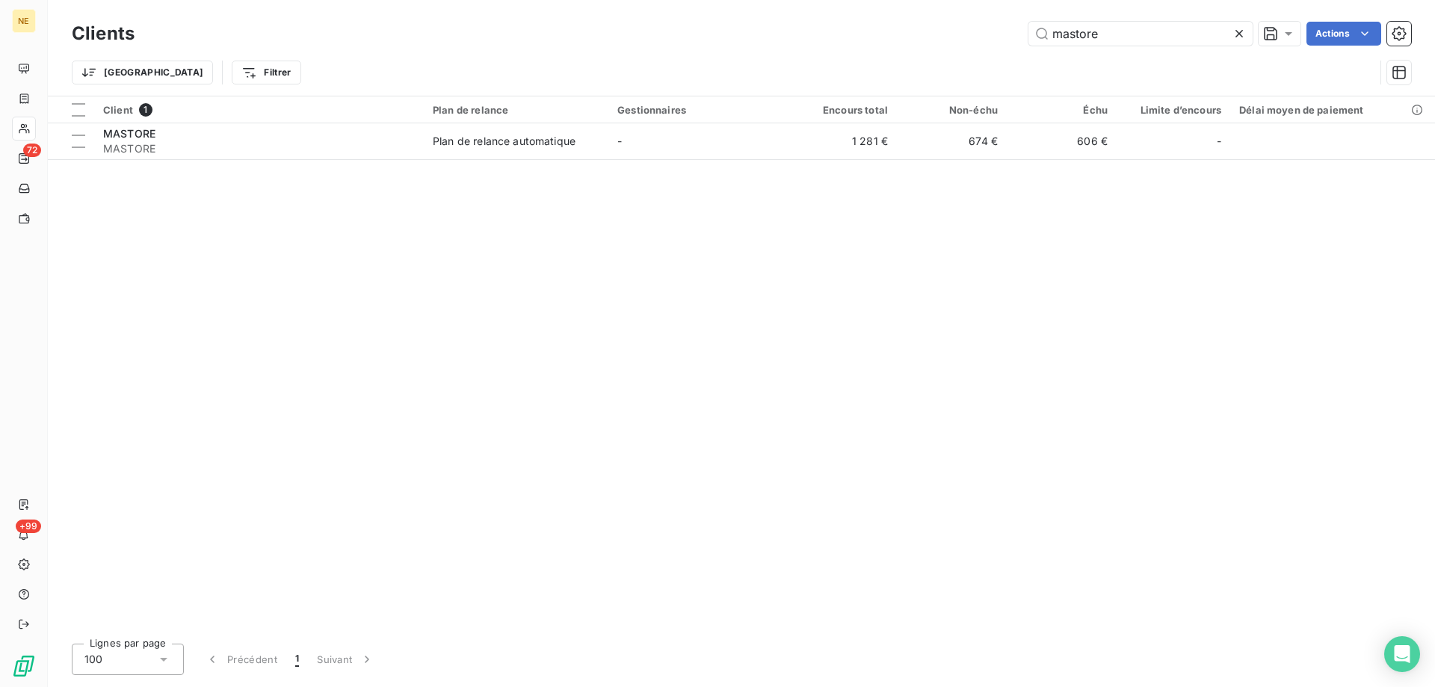
drag, startPoint x: 1114, startPoint y: 39, endPoint x: 1010, endPoint y: 40, distance: 104.6
click at [1010, 40] on div "mastore Actions" at bounding box center [781, 34] width 1258 height 24
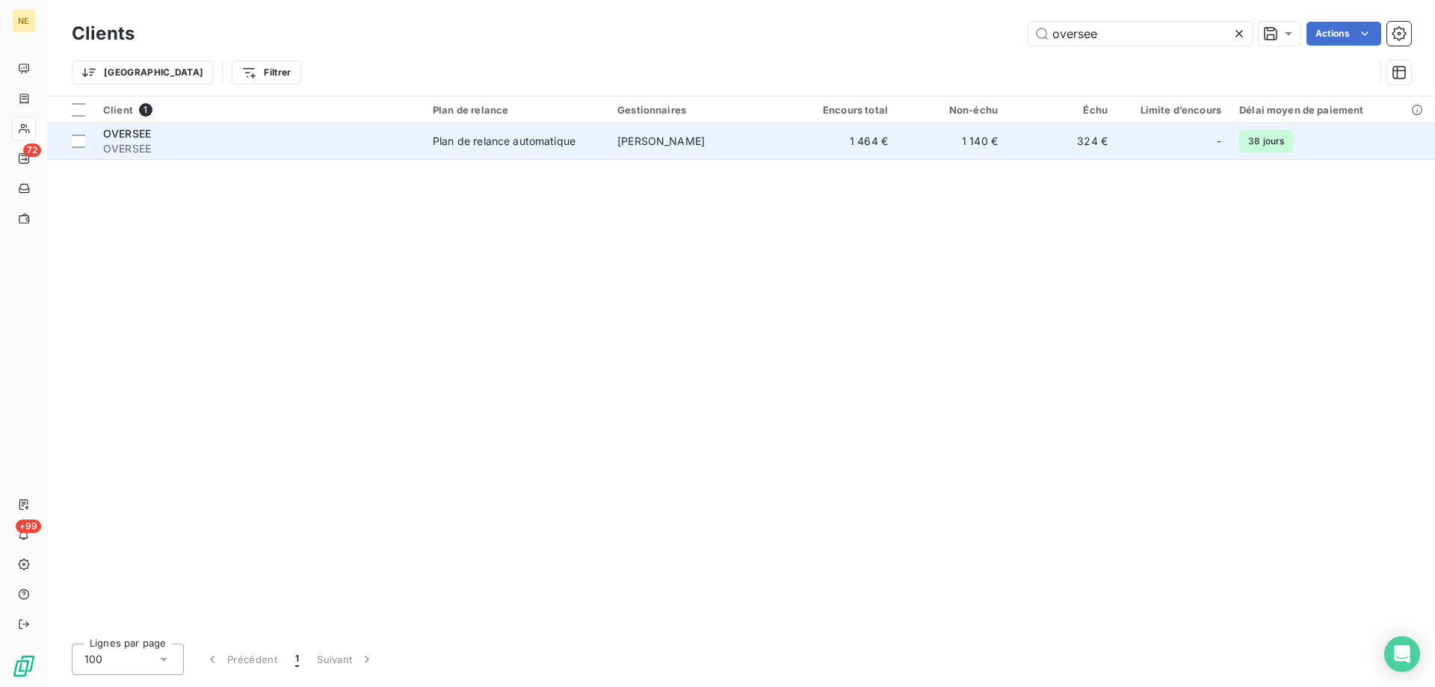
type input "oversee"
click at [622, 152] on td "[PERSON_NAME]" at bounding box center [697, 141] width 179 height 36
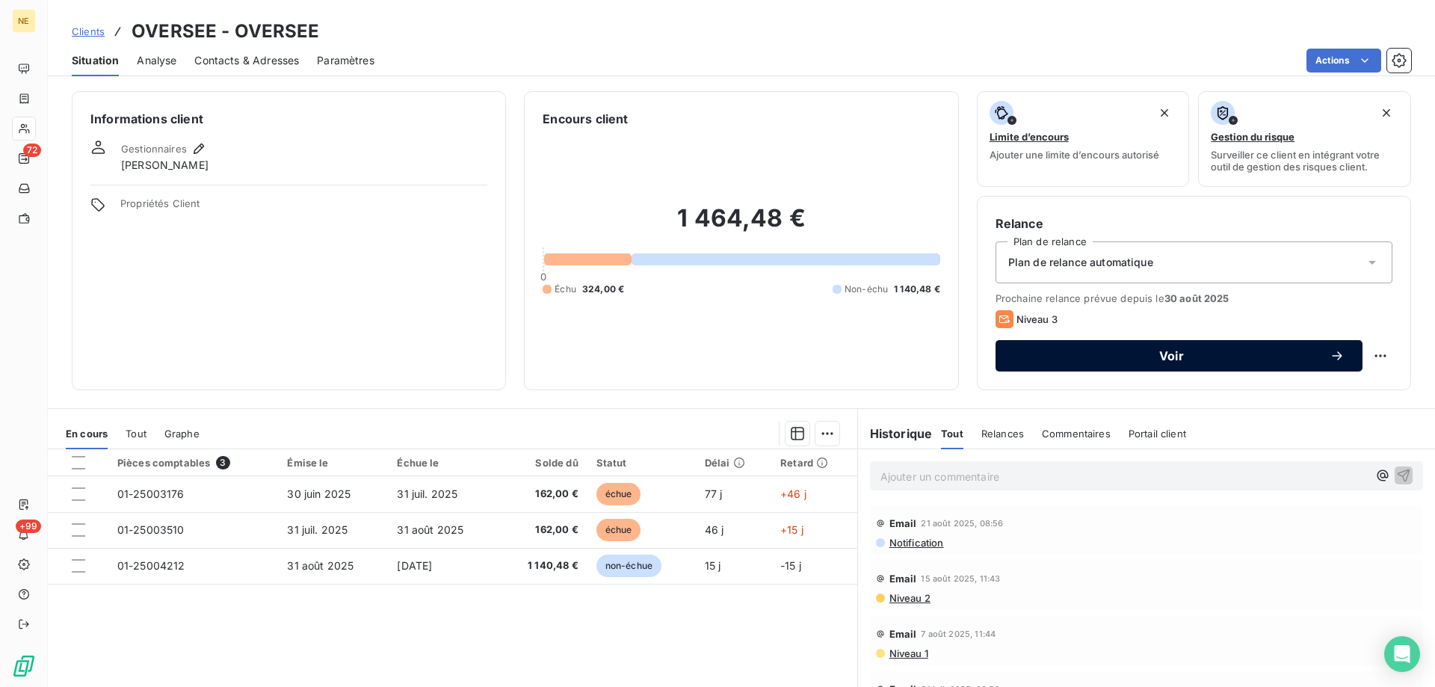
click at [1131, 355] on span "Voir" at bounding box center [1171, 356] width 316 height 12
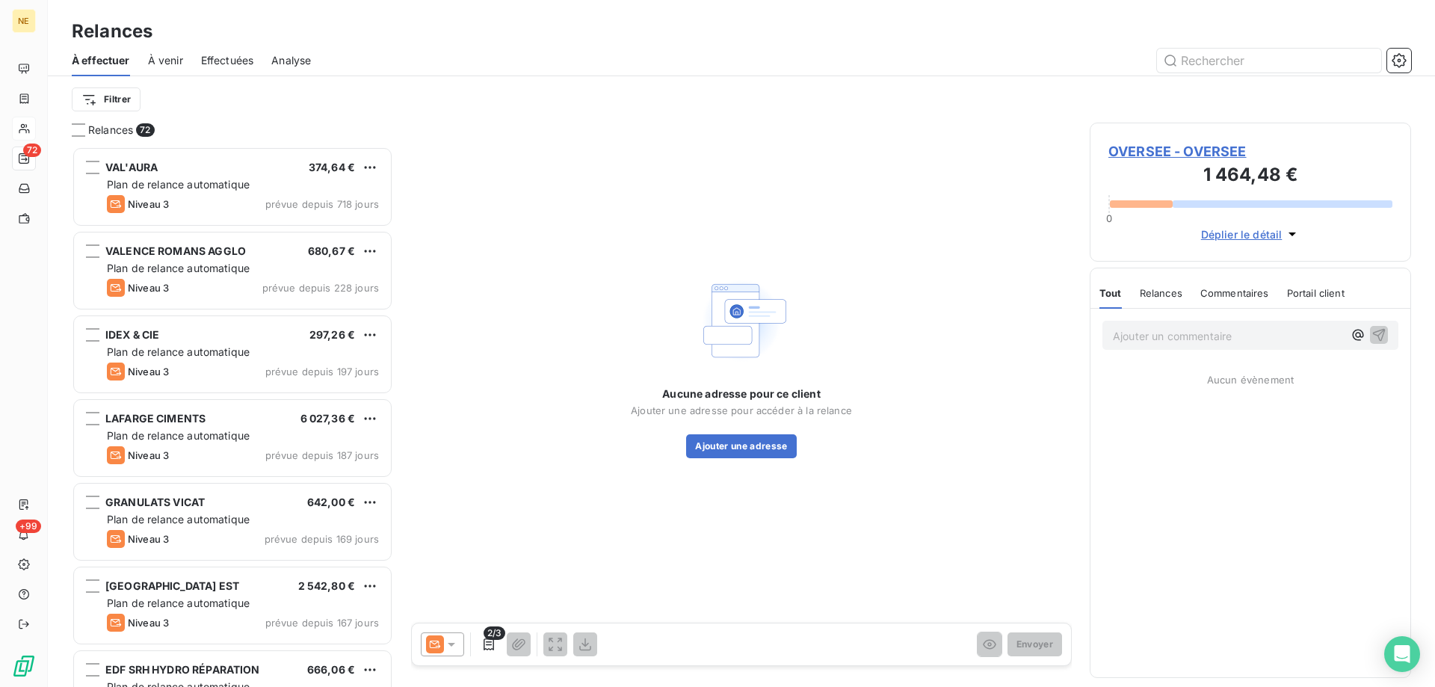
scroll to position [529, 310]
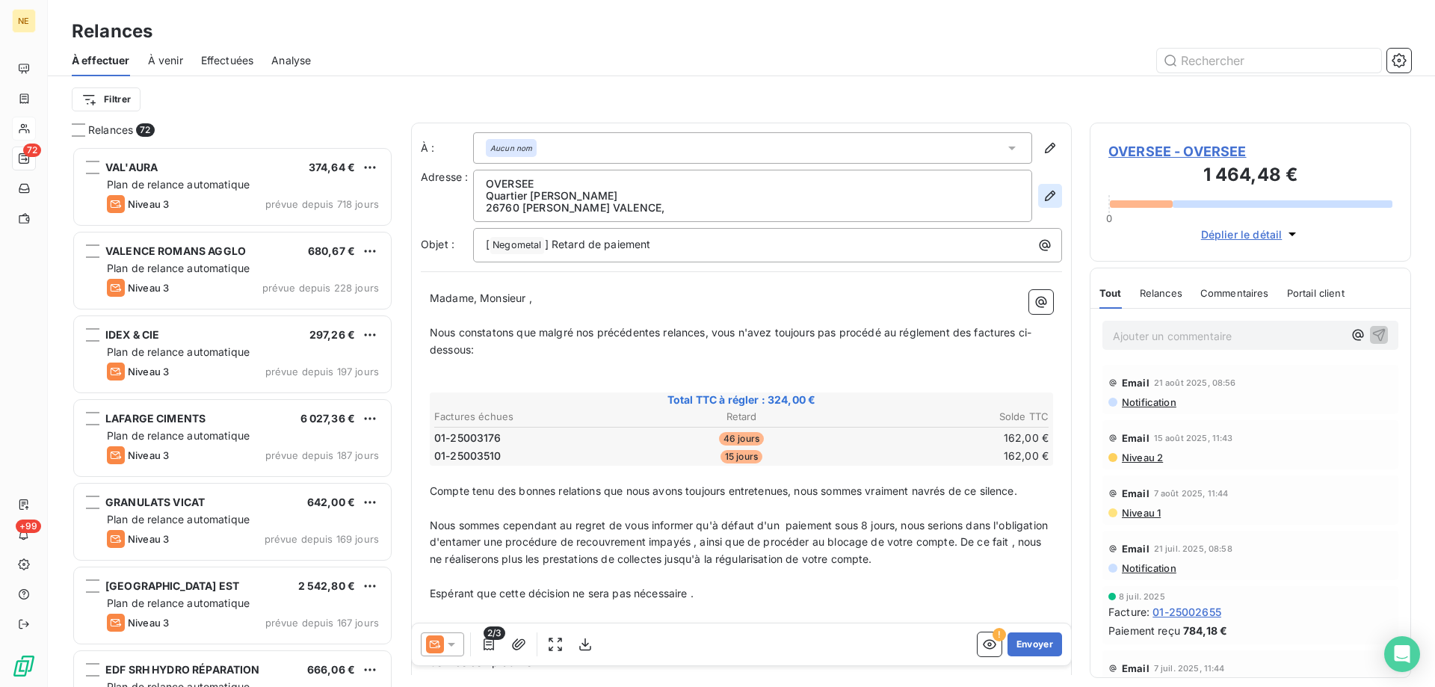
click at [1042, 196] on icon "button" at bounding box center [1049, 195] width 15 height 15
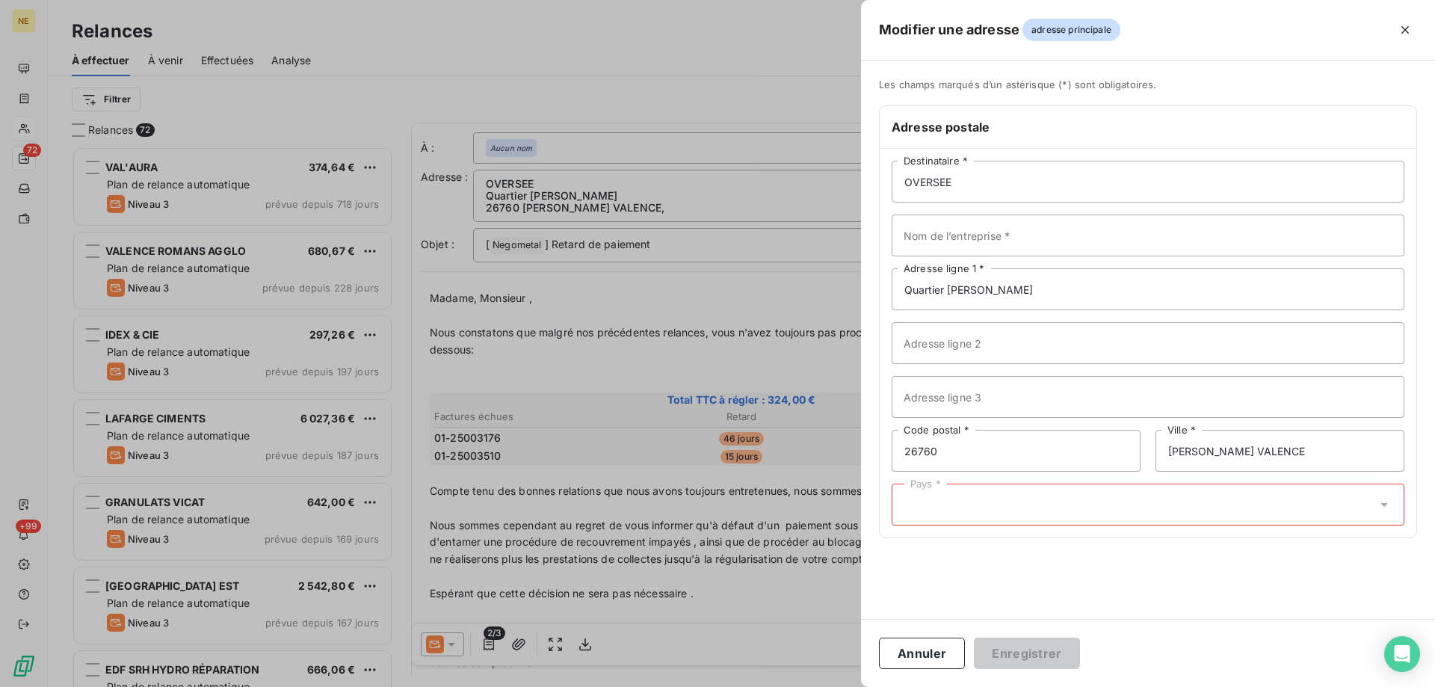
click at [977, 514] on div "Pays *" at bounding box center [1147, 504] width 513 height 42
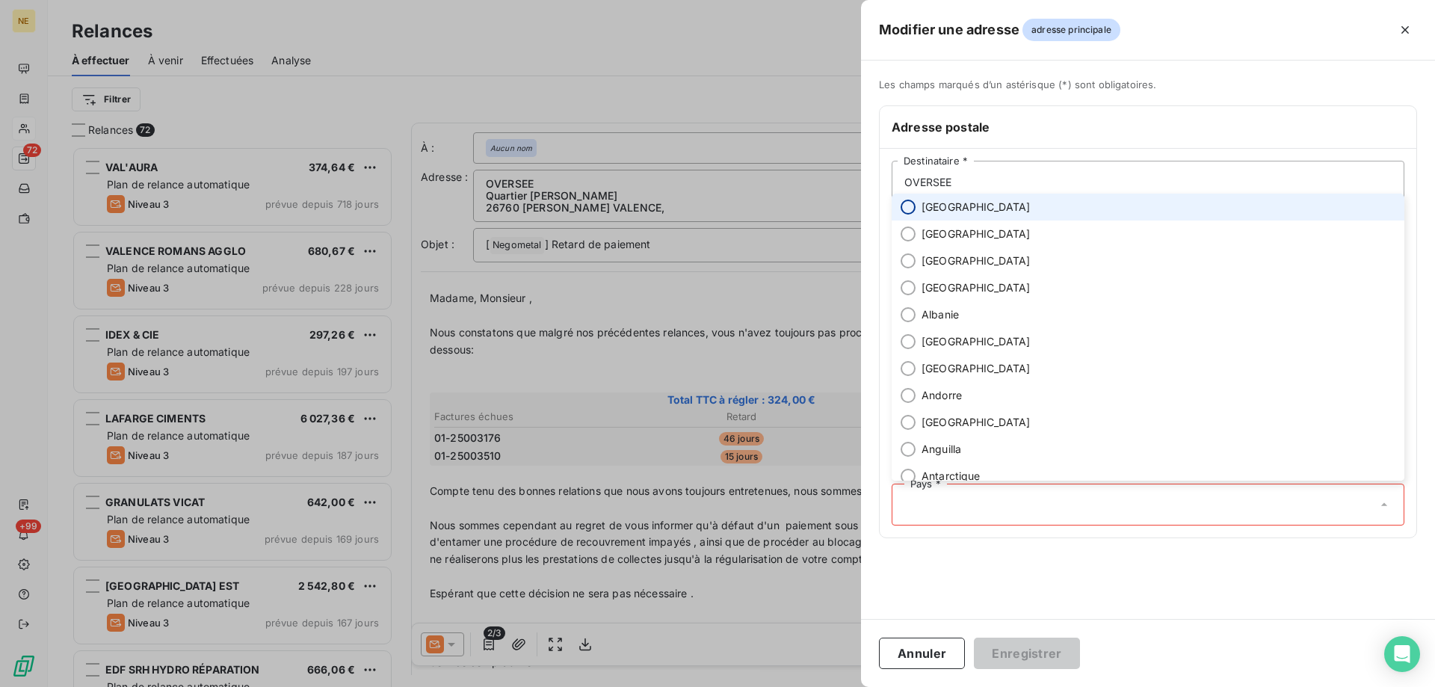
click at [910, 210] on input "radio" at bounding box center [907, 207] width 15 height 15
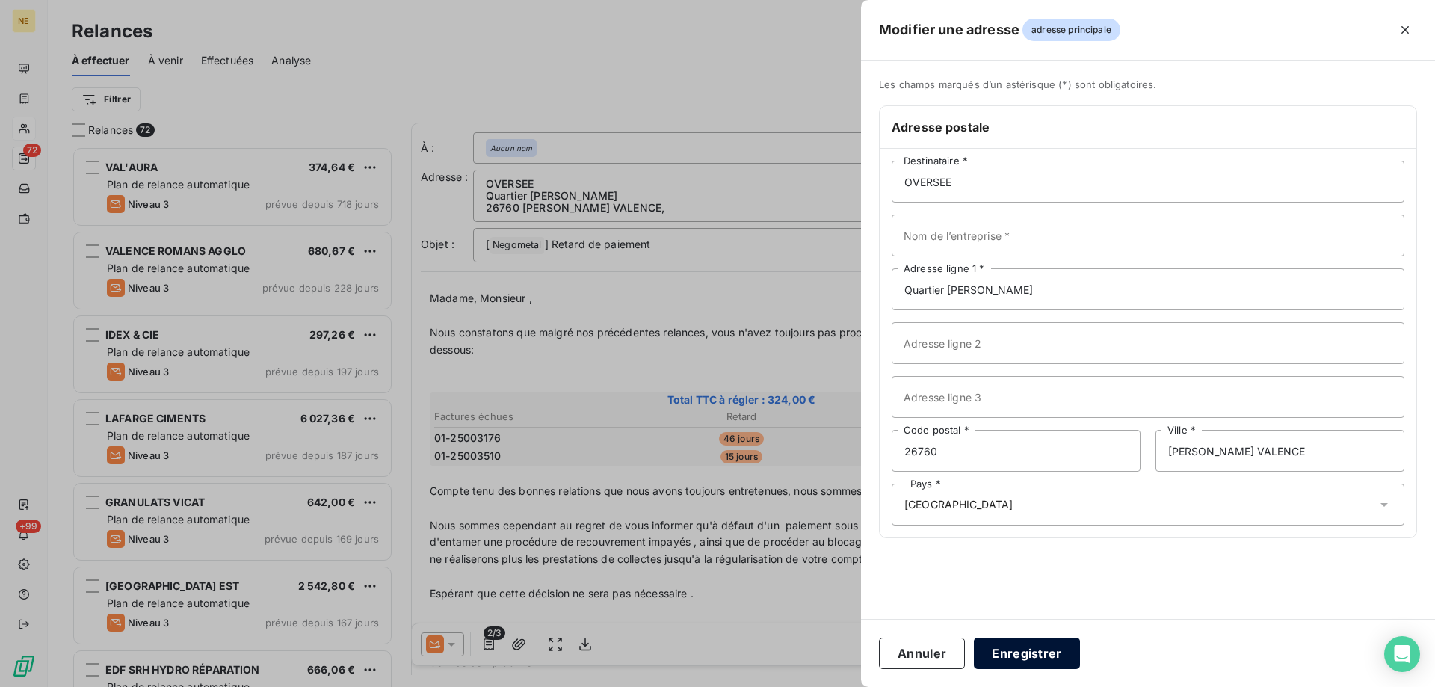
click at [1045, 655] on button "Enregistrer" at bounding box center [1027, 652] width 106 height 31
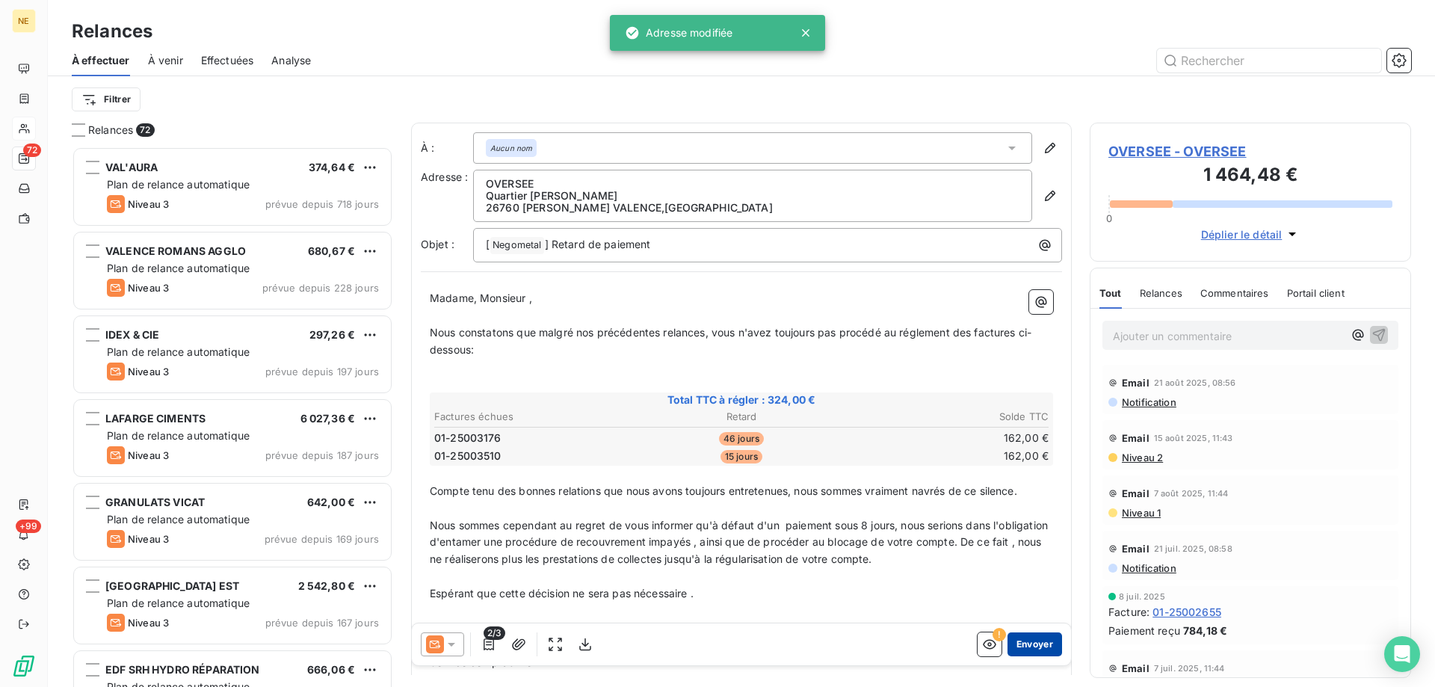
click at [1032, 646] on button "Envoyer" at bounding box center [1034, 644] width 55 height 24
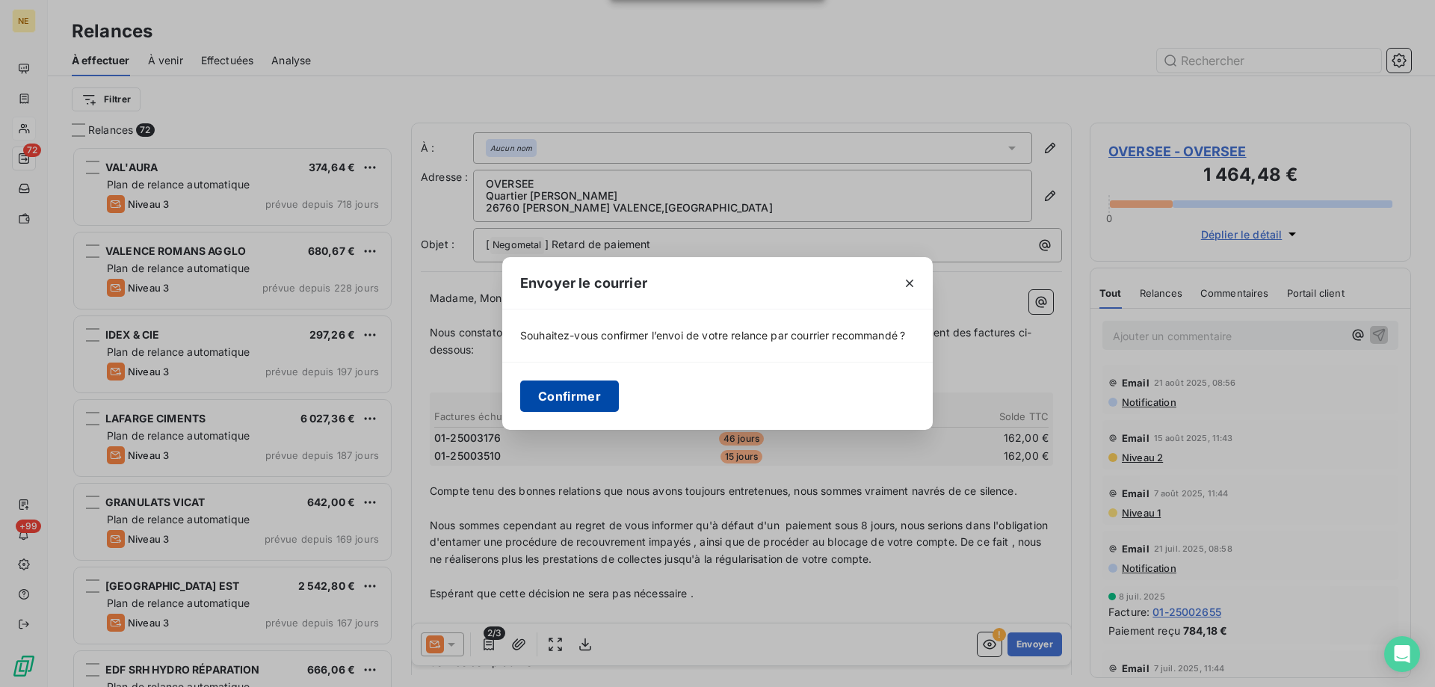
click at [545, 380] on div "Confirmer" at bounding box center [717, 396] width 430 height 68
click at [554, 395] on button "Confirmer" at bounding box center [569, 395] width 99 height 31
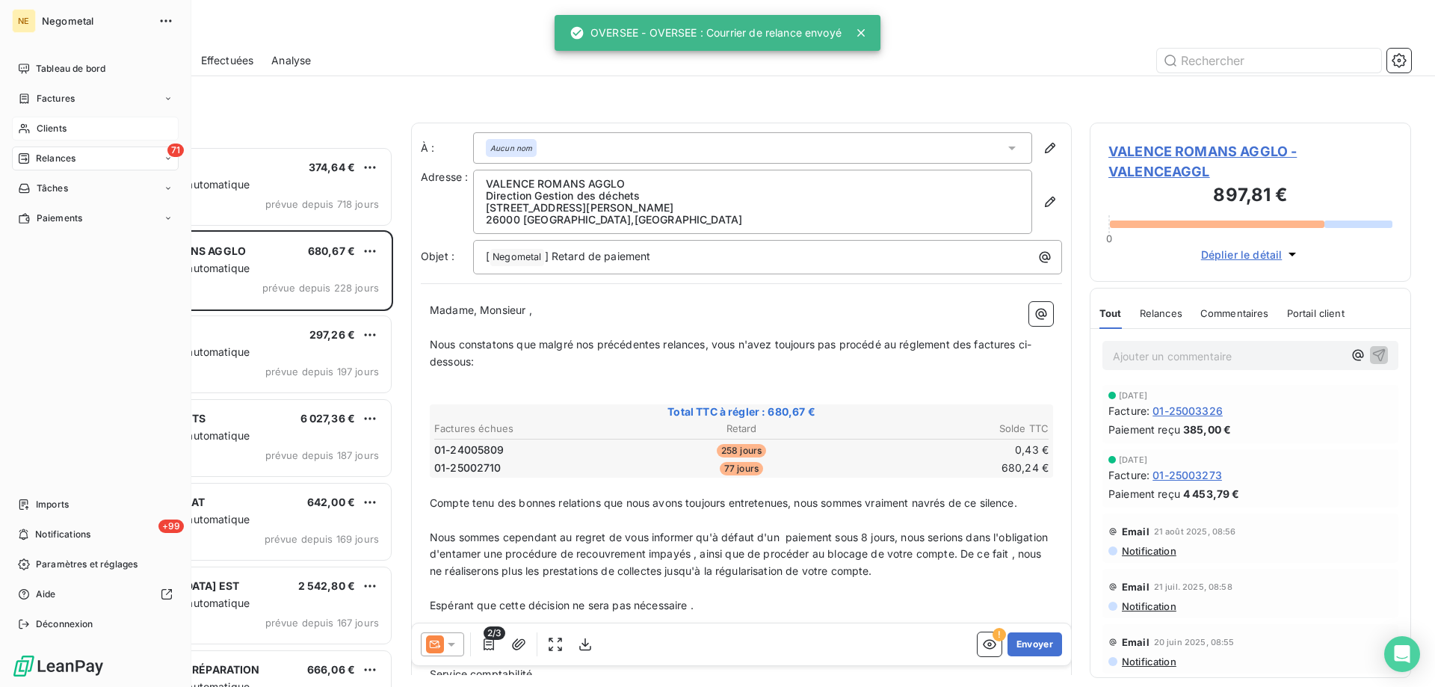
click at [45, 125] on span "Clients" at bounding box center [52, 128] width 30 height 13
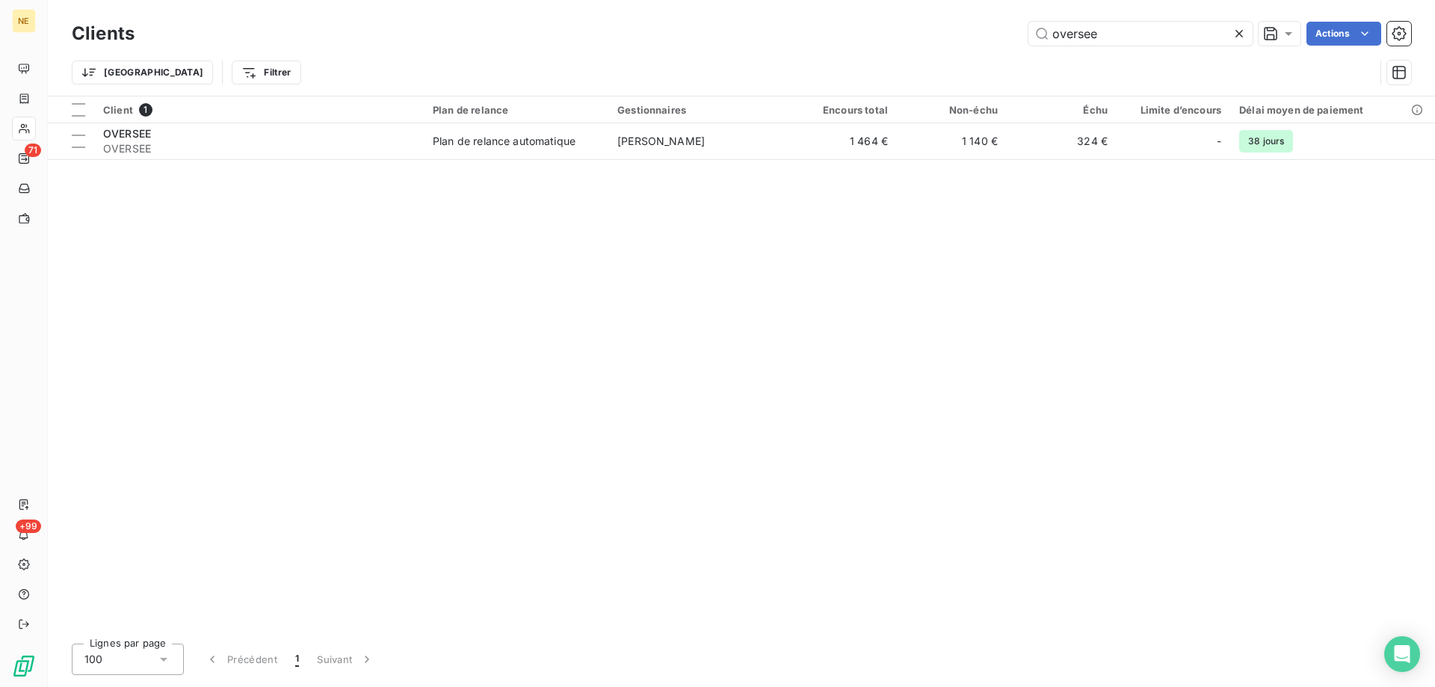
drag, startPoint x: 1113, startPoint y: 38, endPoint x: 1000, endPoint y: 51, distance: 114.3
click at [1000, 51] on div "Clients oversee Actions Trier Filtrer" at bounding box center [741, 57] width 1339 height 78
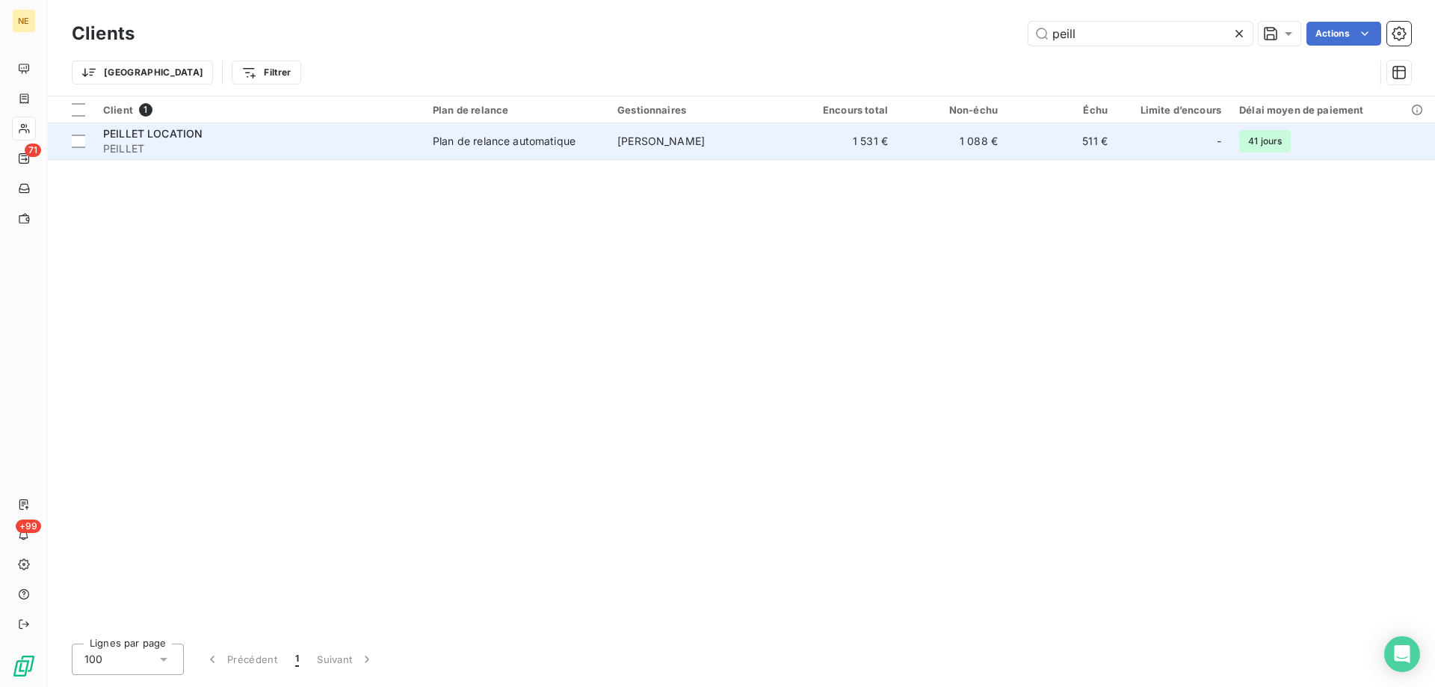
type input "peill"
click at [530, 144] on div "Plan de relance automatique" at bounding box center [504, 141] width 143 height 15
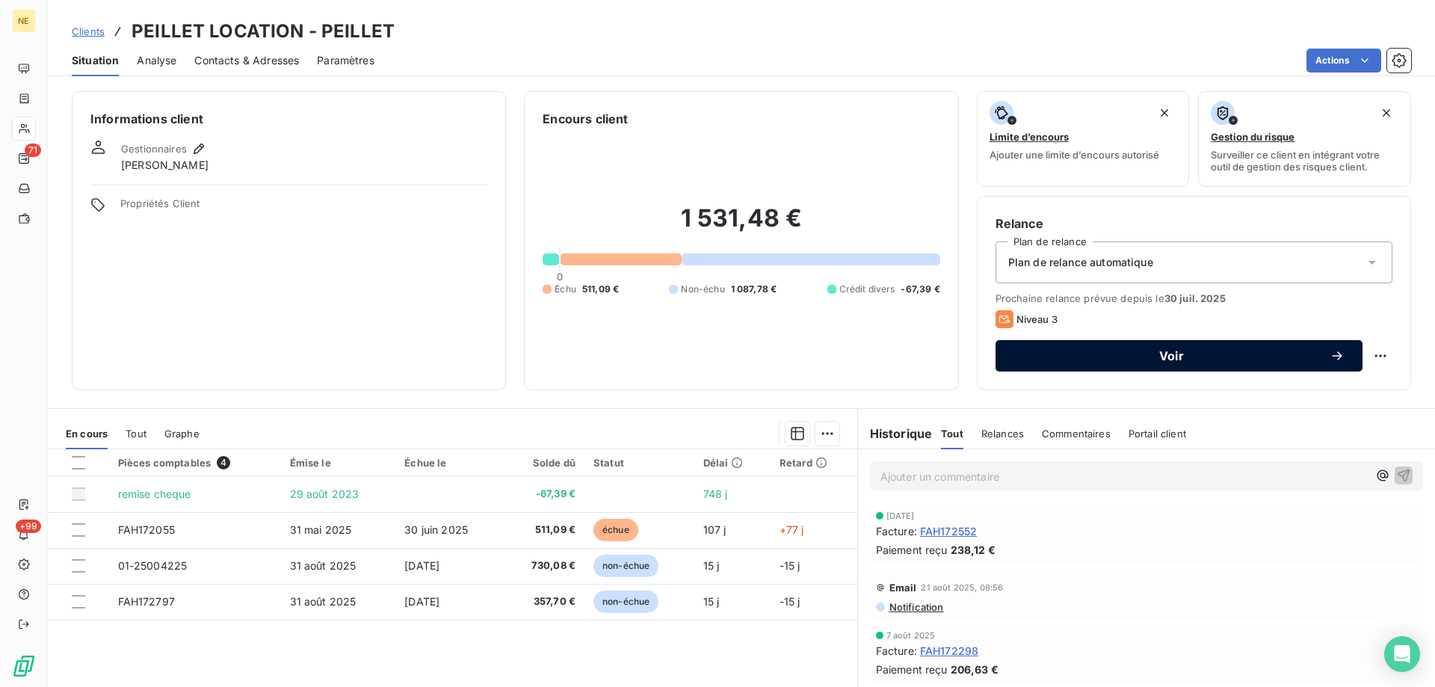
click at [1174, 347] on button "Voir" at bounding box center [1178, 355] width 367 height 31
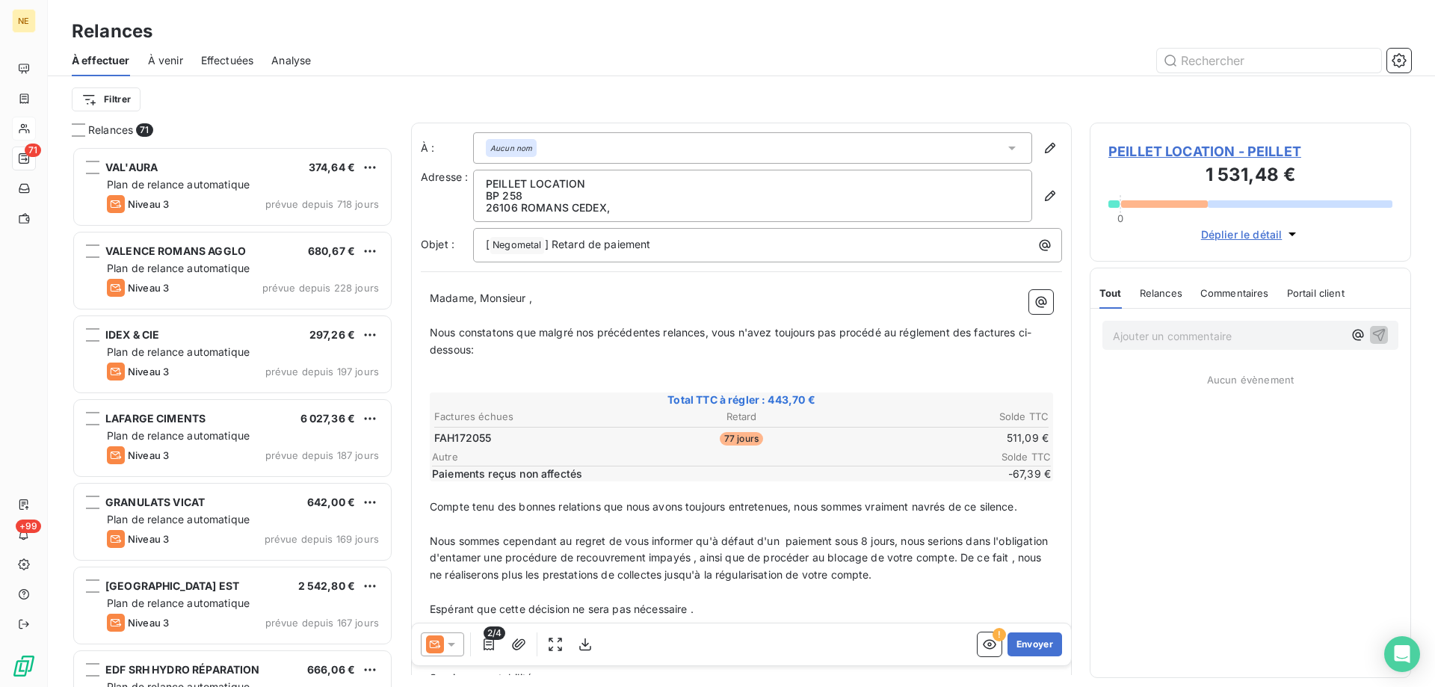
scroll to position [529, 310]
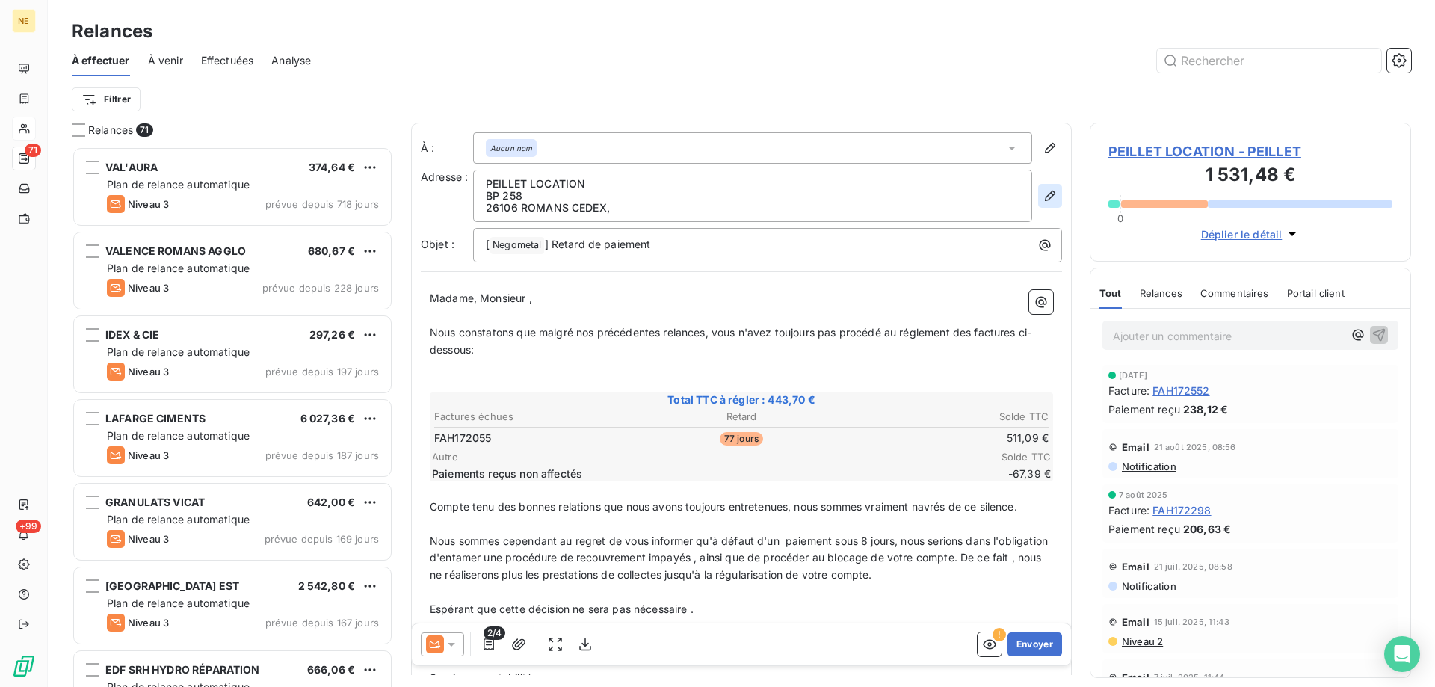
click at [1042, 191] on icon "button" at bounding box center [1049, 195] width 15 height 15
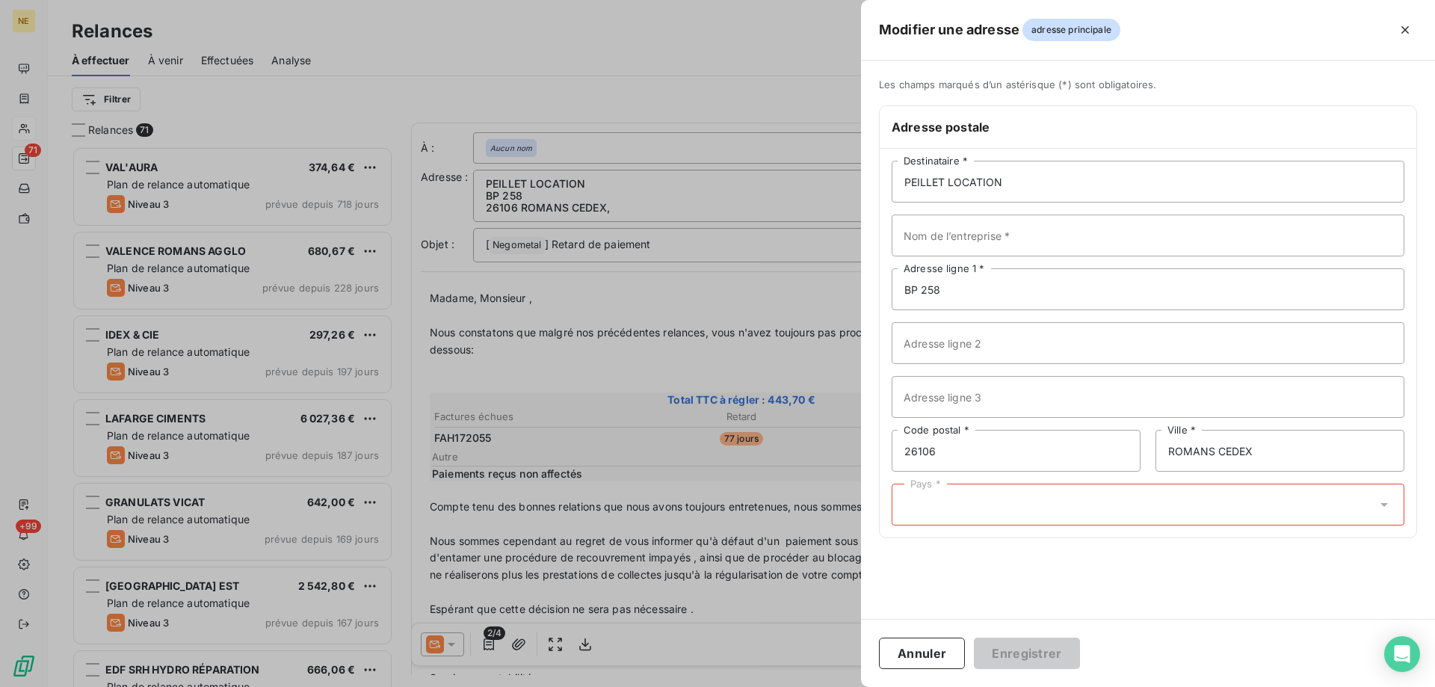
click at [945, 519] on div "Pays *" at bounding box center [1147, 504] width 513 height 42
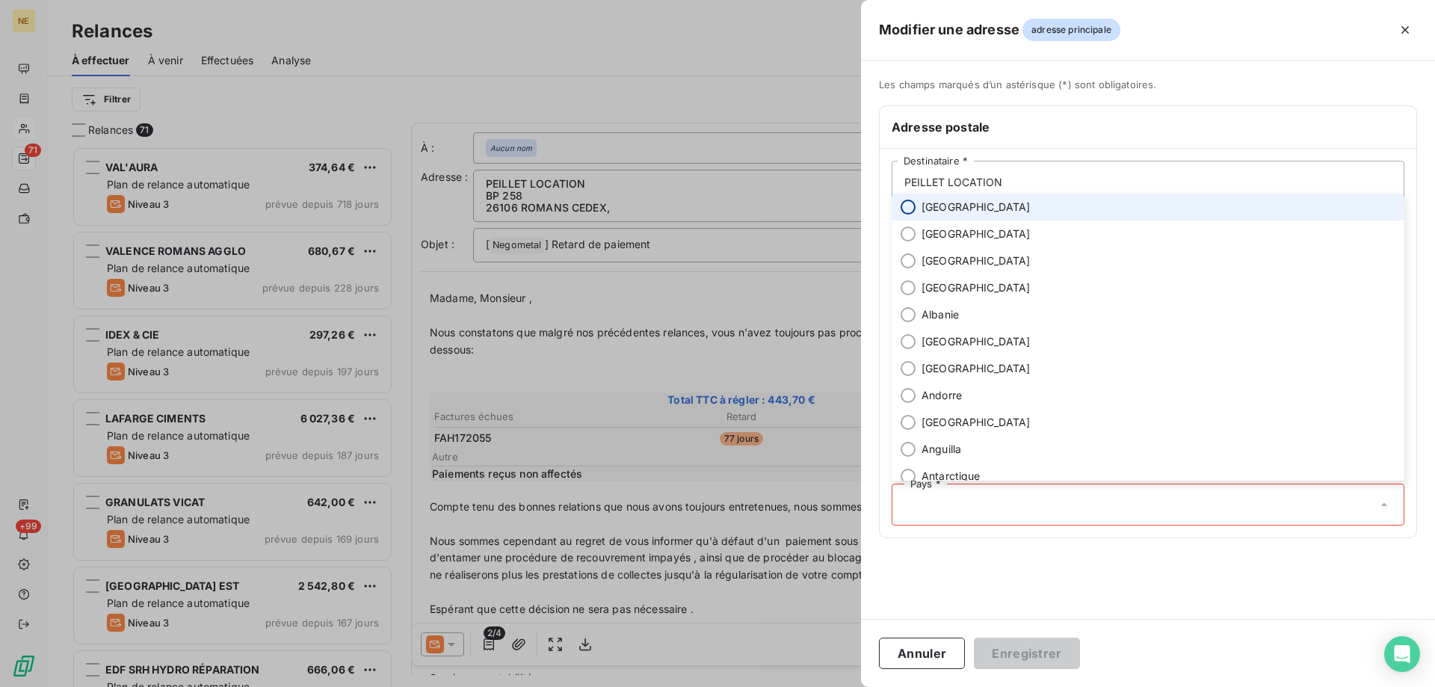
click at [903, 207] on input "radio" at bounding box center [907, 207] width 15 height 15
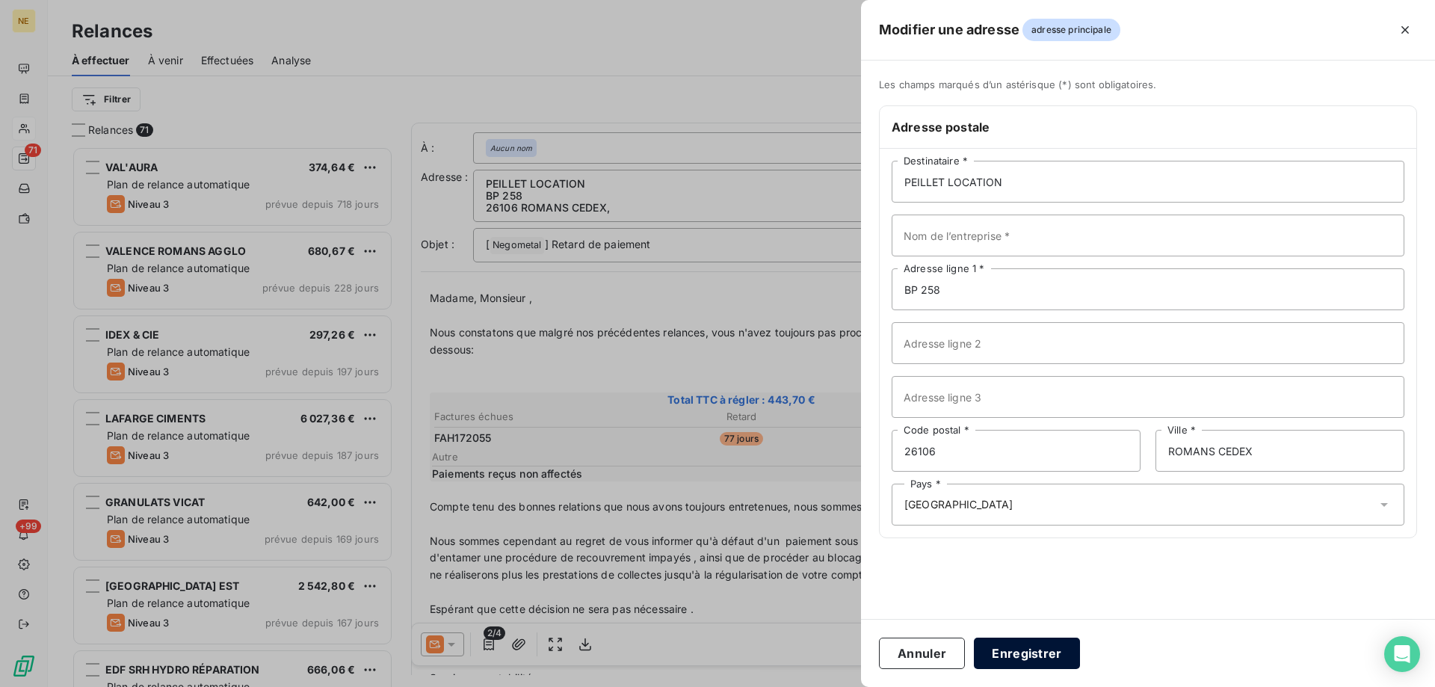
click at [1030, 644] on button "Enregistrer" at bounding box center [1027, 652] width 106 height 31
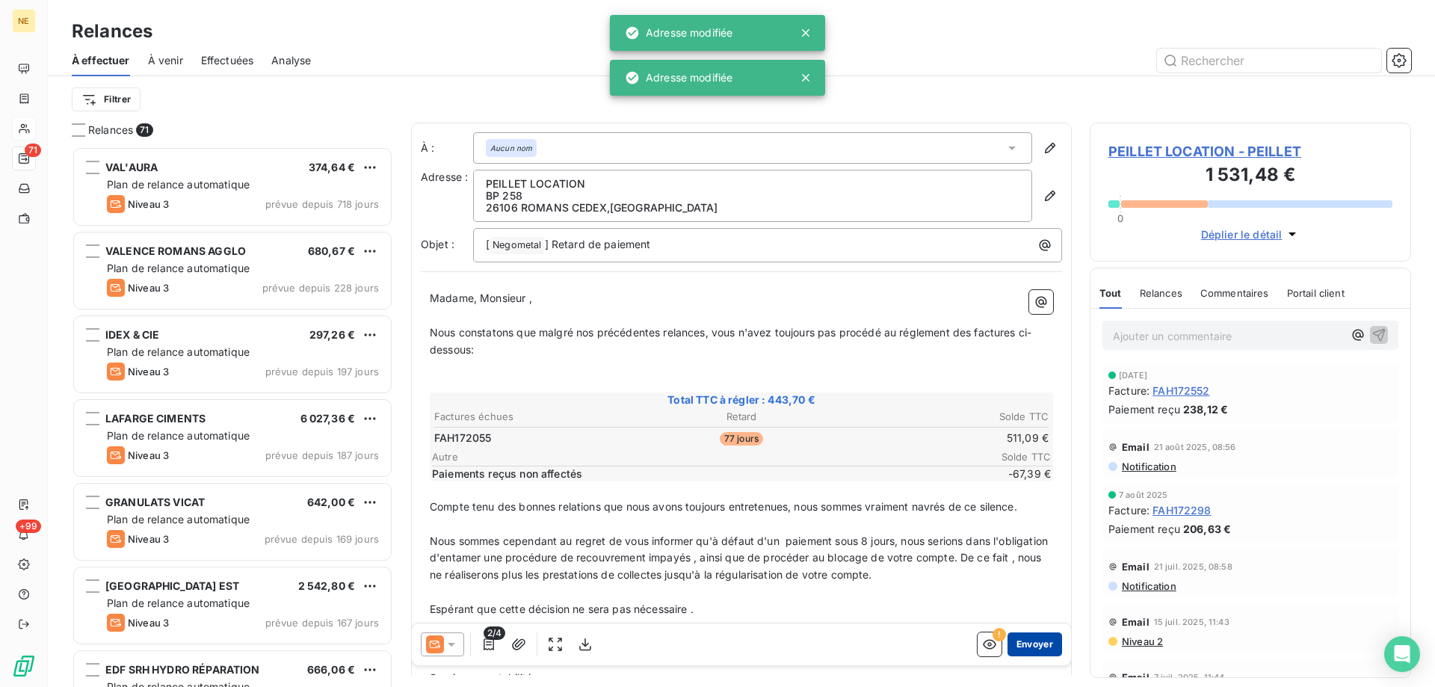
click at [1022, 643] on button "Envoyer" at bounding box center [1034, 644] width 55 height 24
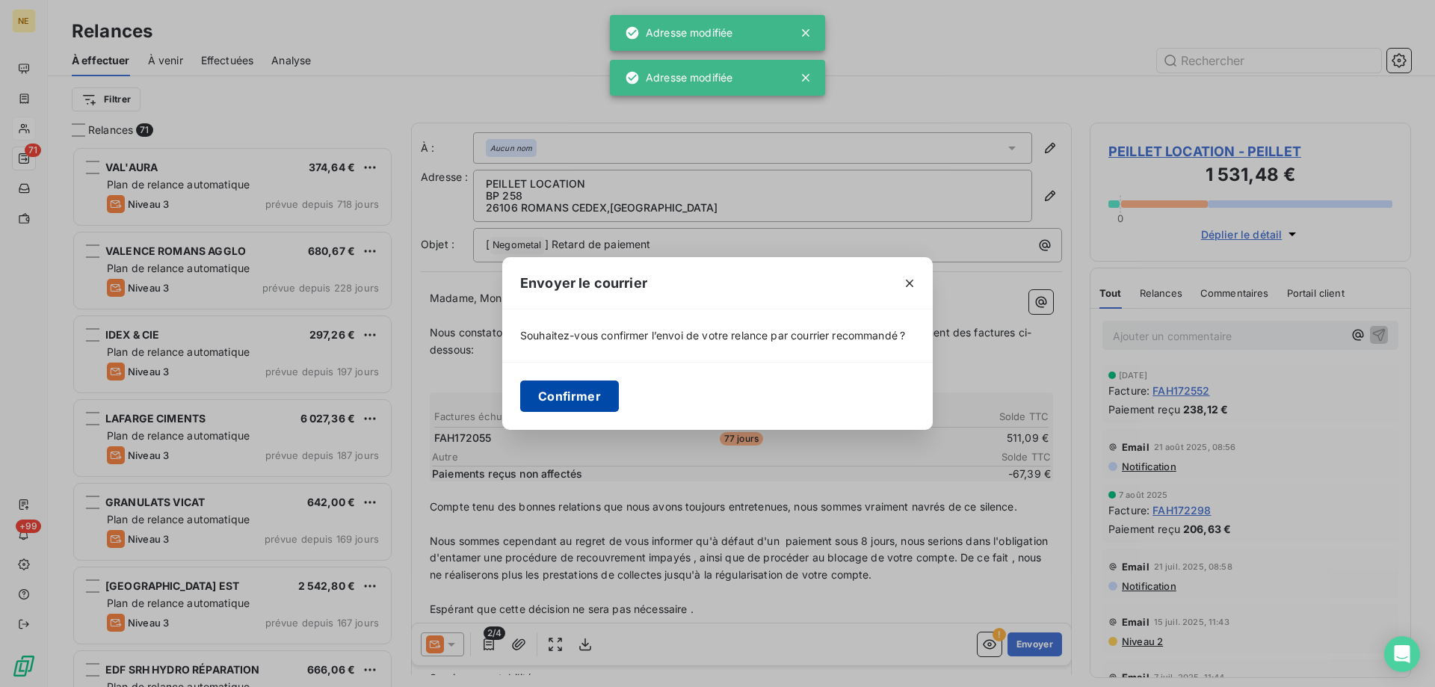
click at [578, 399] on button "Confirmer" at bounding box center [569, 395] width 99 height 31
